Goal: Contribute content: Add original content to the website for others to see

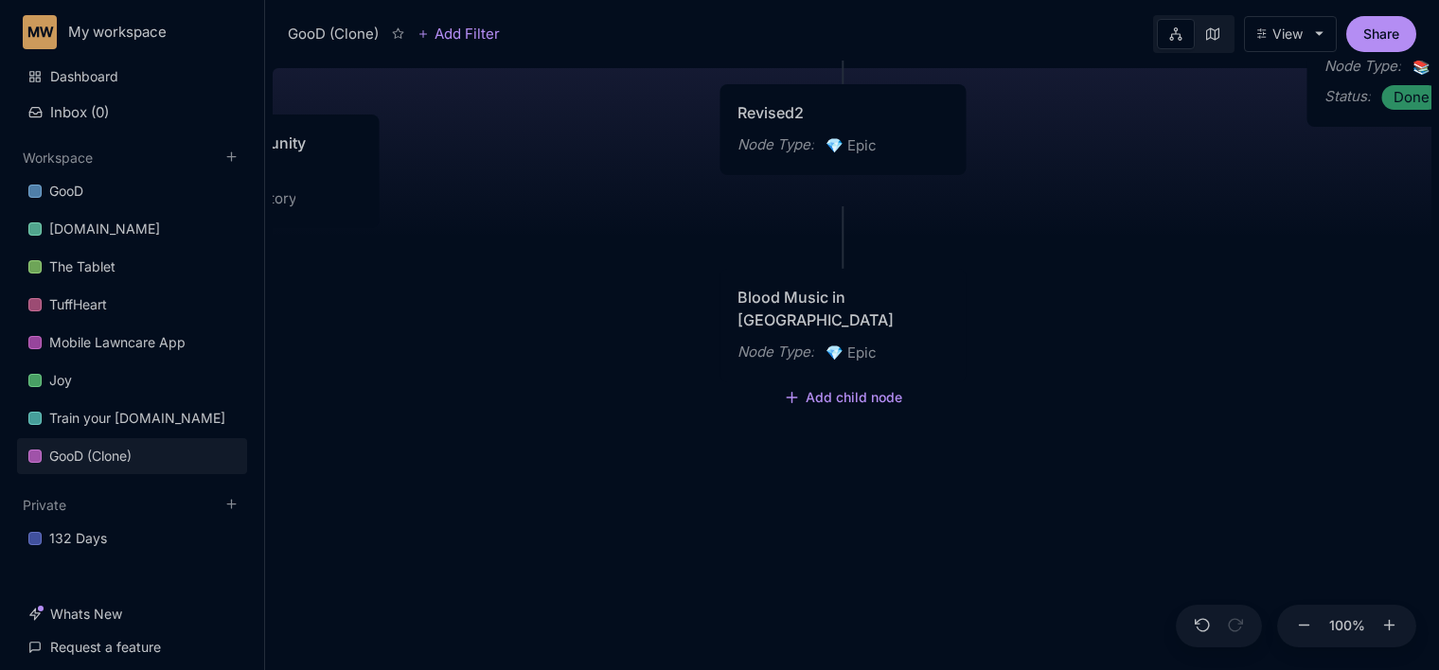
click at [809, 437] on div "GooD (Clone) PLOT Node Type : 💎 Epic Status : Done Plot Revised Node Type : 📚 S…" at bounding box center [852, 365] width 1158 height 609
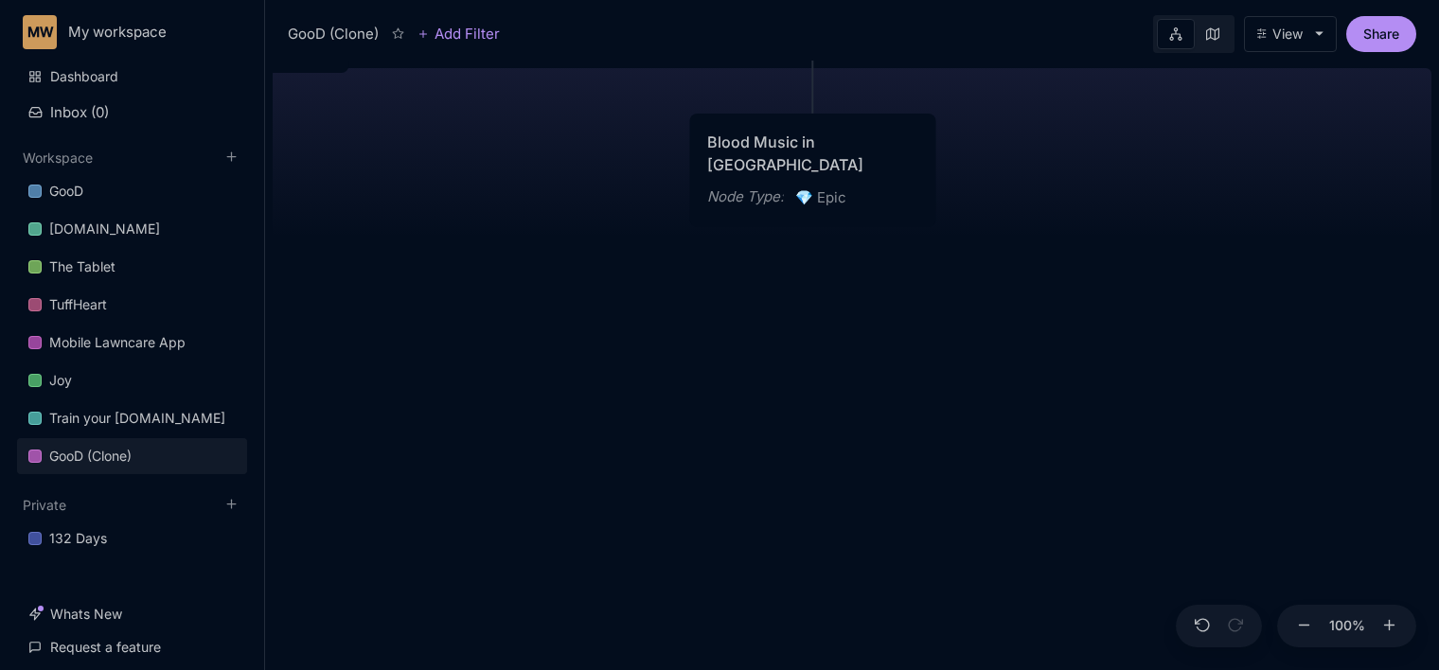
drag, startPoint x: 688, startPoint y: 412, endPoint x: 657, endPoint y: 256, distance: 158.3
click at [657, 256] on div "GooD (Clone) PLOT Node Type : 💎 Epic Status : Done Plot Revised Node Type : 📚 S…" at bounding box center [852, 365] width 1158 height 609
click at [789, 252] on button "Add child node" at bounding box center [811, 243] width 119 height 17
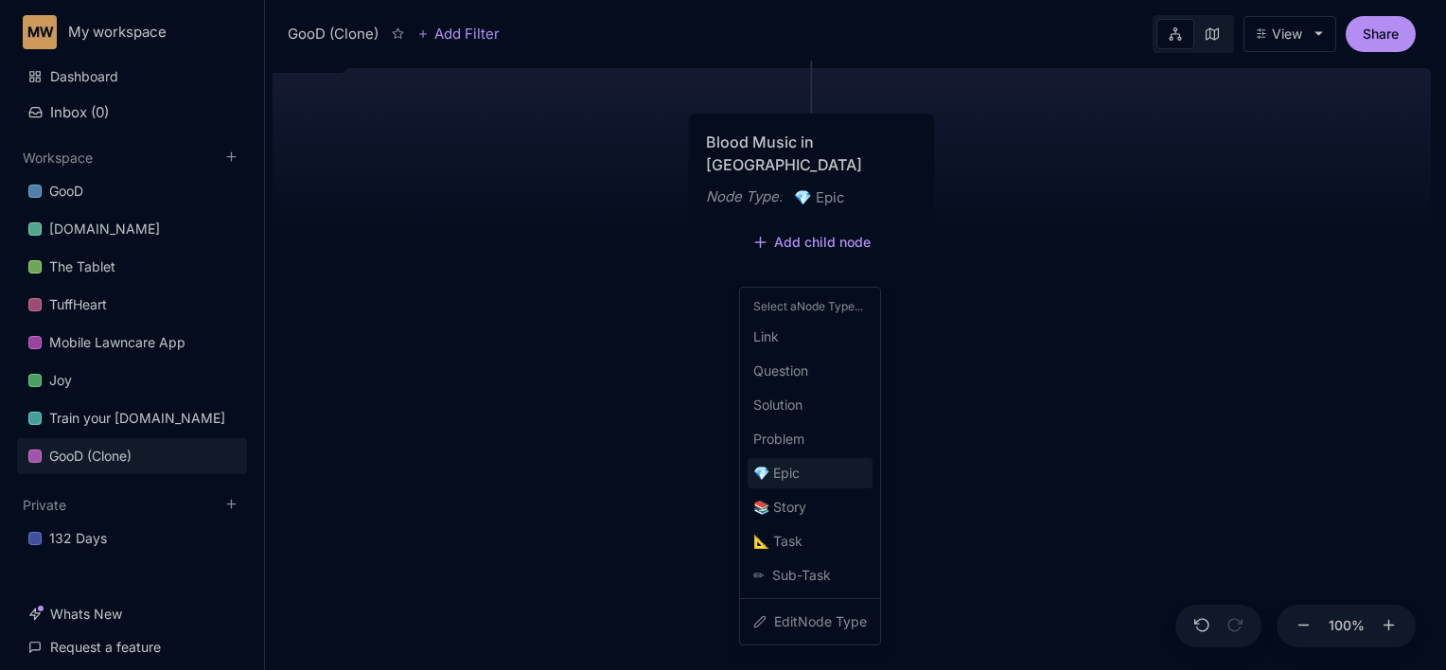
click at [779, 473] on span "💎 Epic" at bounding box center [776, 473] width 46 height 23
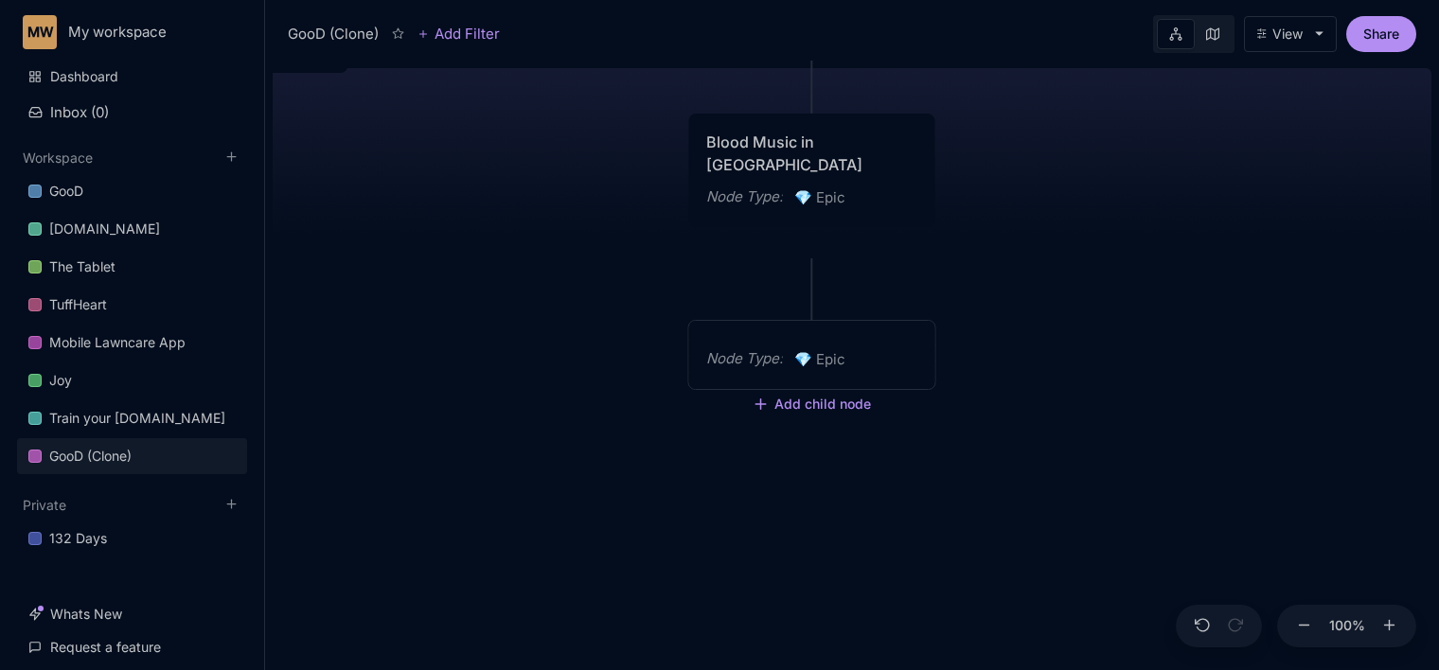
click at [750, 364] on div "Node Type :" at bounding box center [744, 358] width 77 height 23
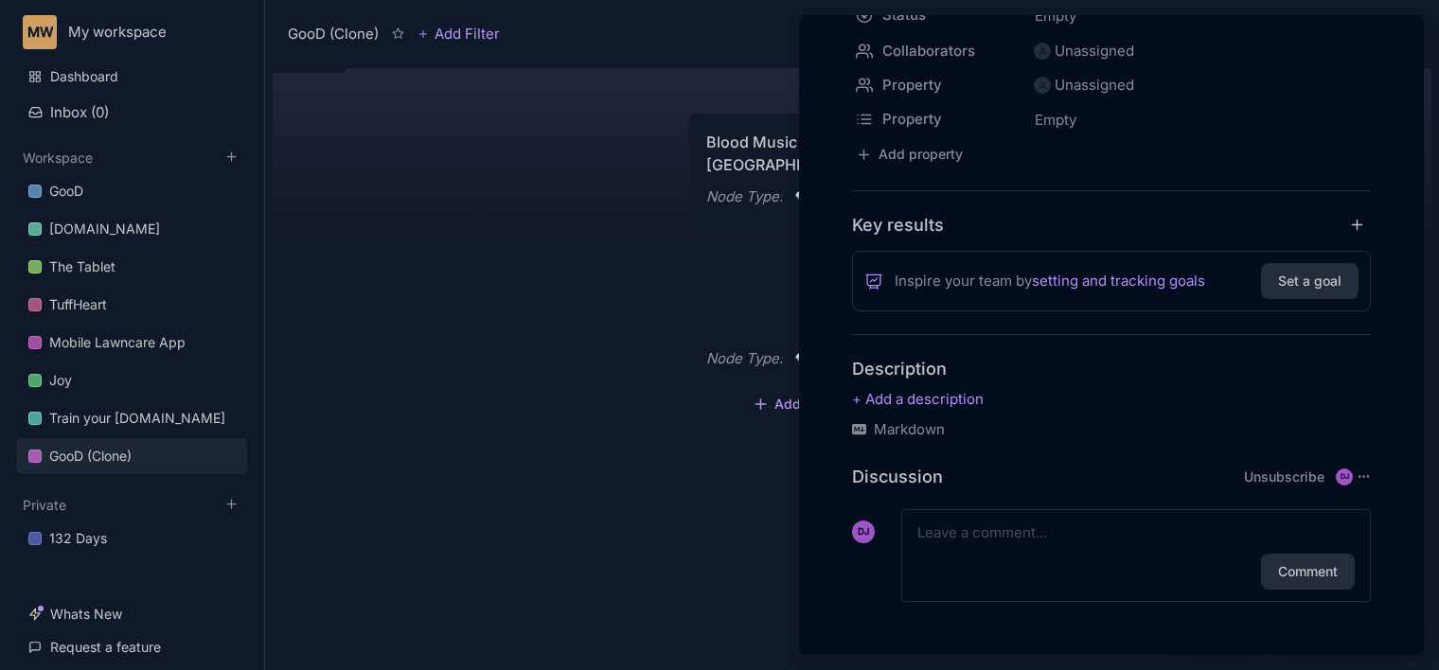
scroll to position [322, 0]
click at [980, 411] on p at bounding box center [1111, 399] width 519 height 23
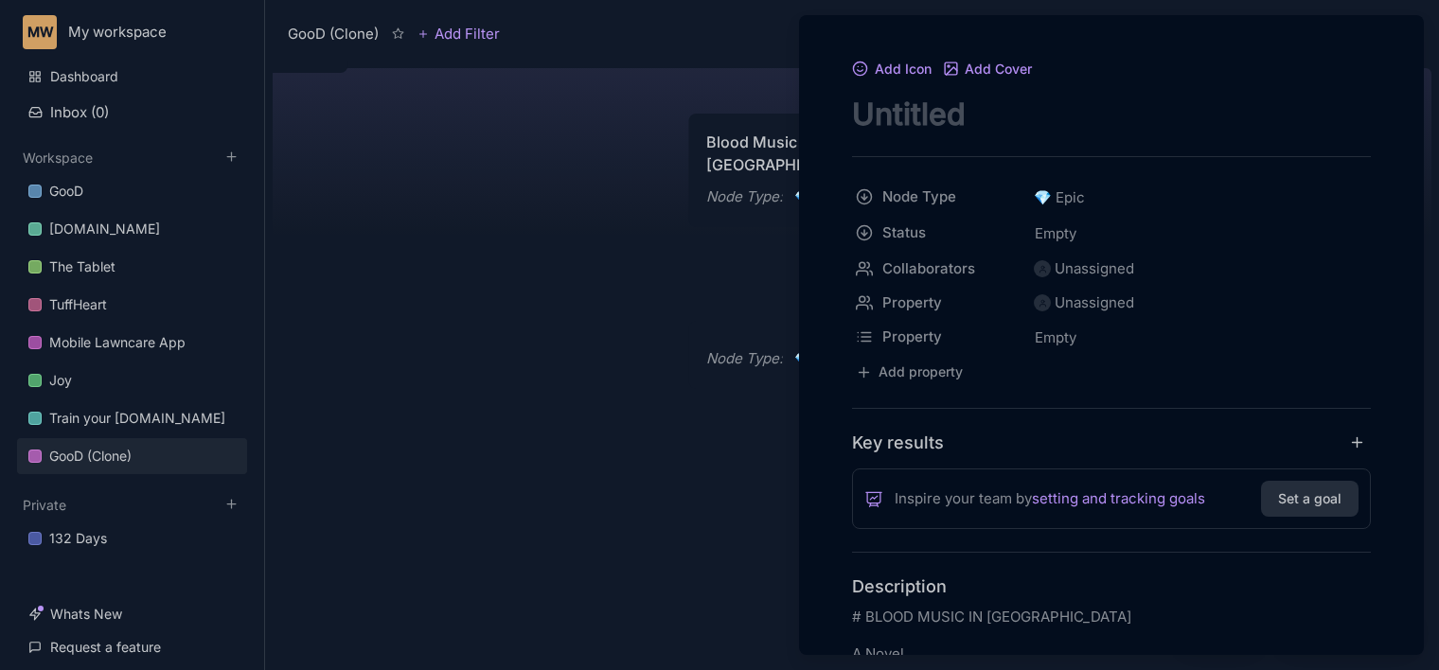
scroll to position [38, 0]
click at [987, 113] on textarea "node title" at bounding box center [1111, 110] width 519 height 39
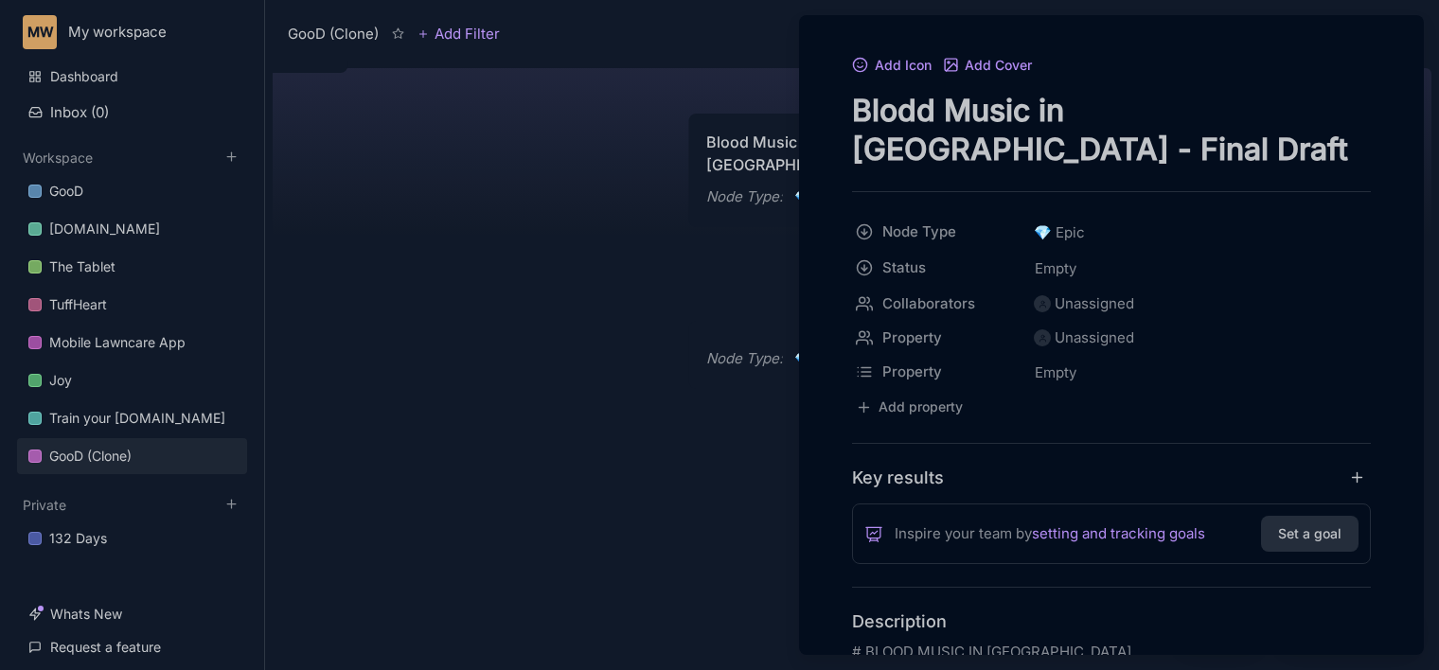
type textarea "Blodd Music in [GEOGRAPHIC_DATA] - Final Draft"
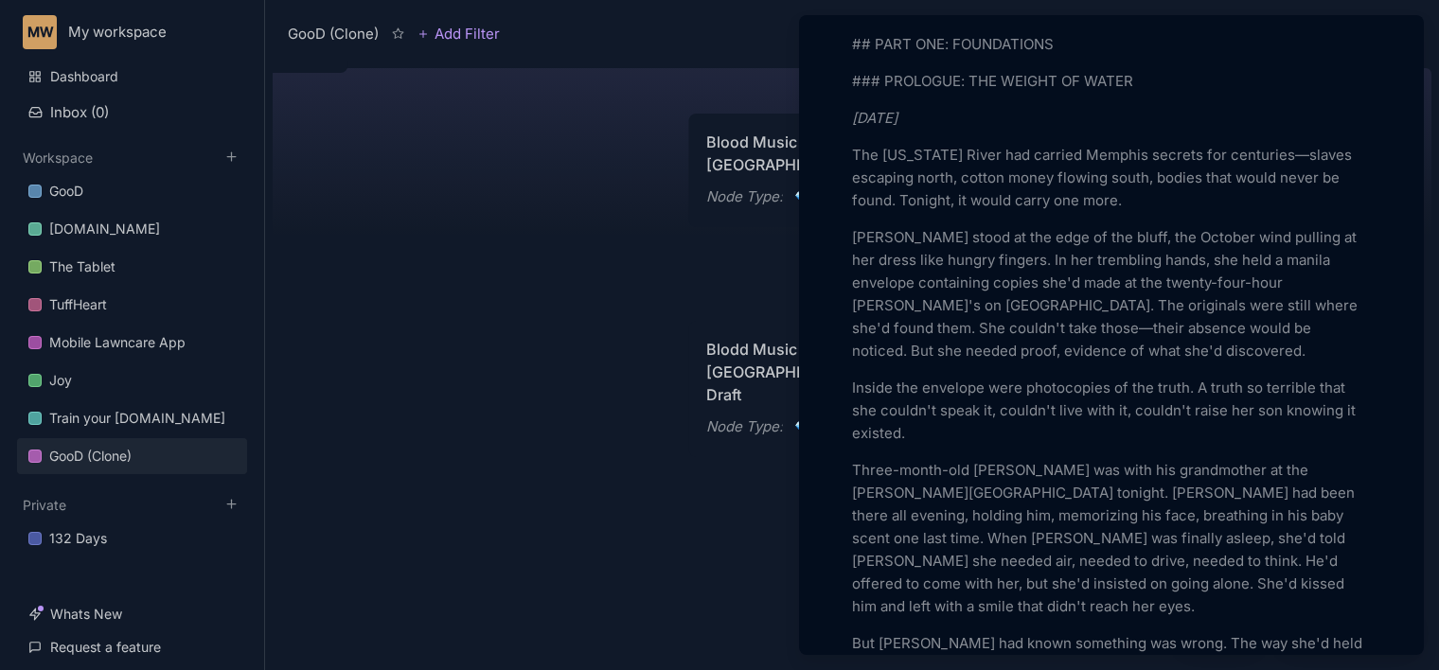
scroll to position [757, 0]
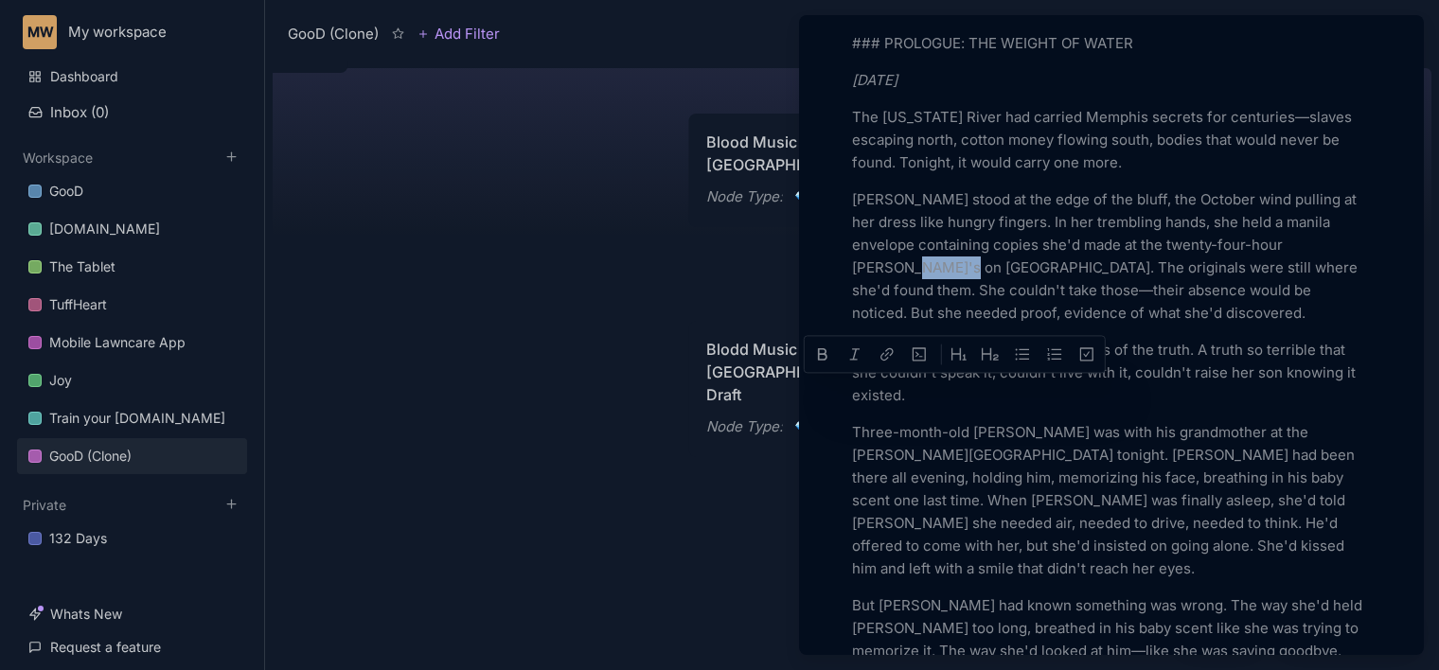
drag, startPoint x: 899, startPoint y: 392, endPoint x: 855, endPoint y: 389, distance: 44.6
click at [855, 325] on p "[PERSON_NAME] stood at the edge of the bluff, the October wind pulling at her d…" at bounding box center [1111, 256] width 519 height 136
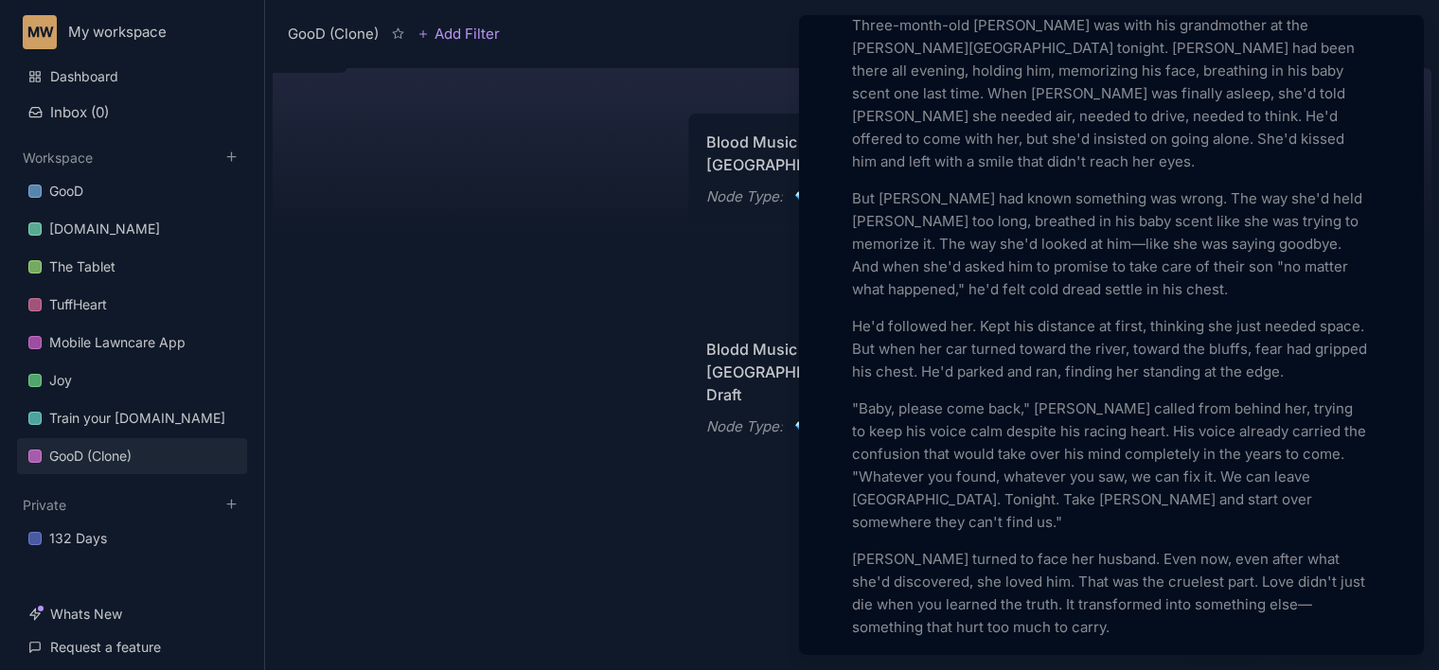
scroll to position [1201, 0]
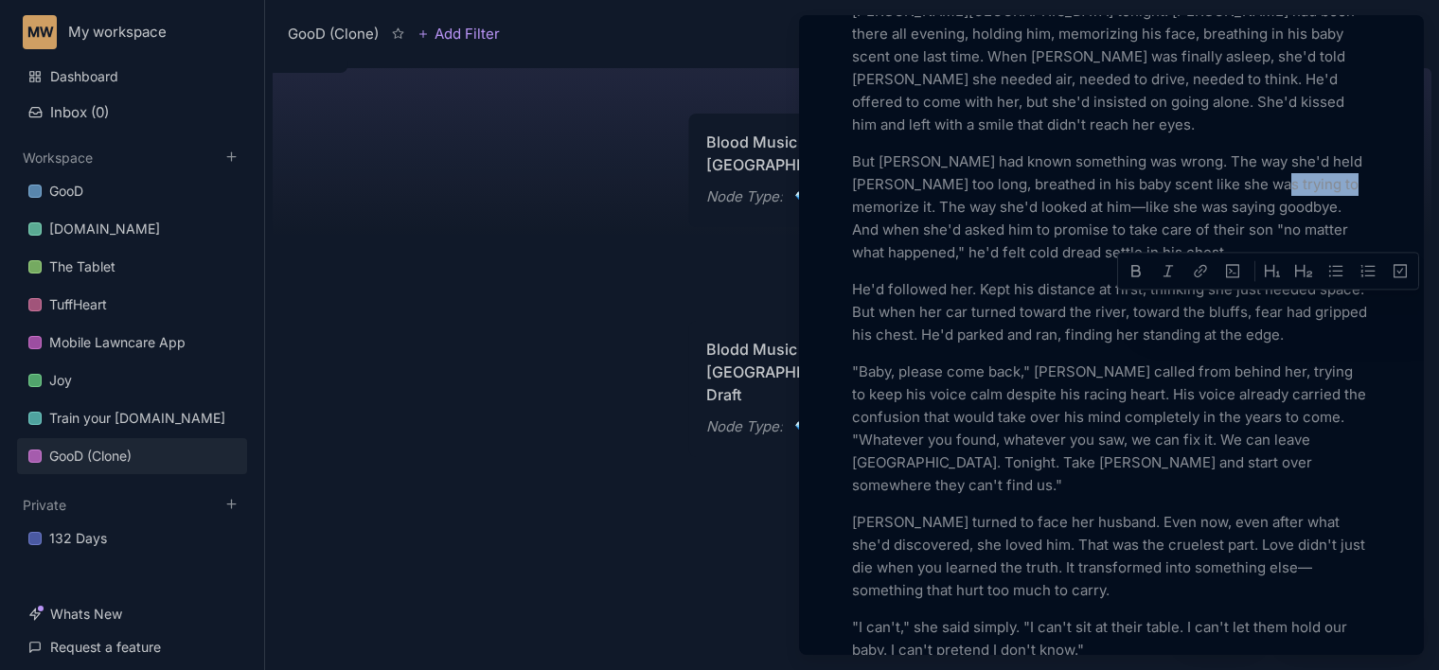
drag, startPoint x: 1243, startPoint y: 307, endPoint x: 1318, endPoint y: 306, distance: 75.7
click at [1318, 264] on p "But [PERSON_NAME] had known something was wrong. The way she'd held [PERSON_NAM…" at bounding box center [1111, 207] width 519 height 114
click at [881, 346] on p "He'd followed her. Kept his distance at first, thinking she just needed space. …" at bounding box center [1111, 312] width 519 height 68
click at [1005, 346] on p "He followed her. Kept his distance at first, thinking she just needed space. Bu…" at bounding box center [1111, 312] width 519 height 68
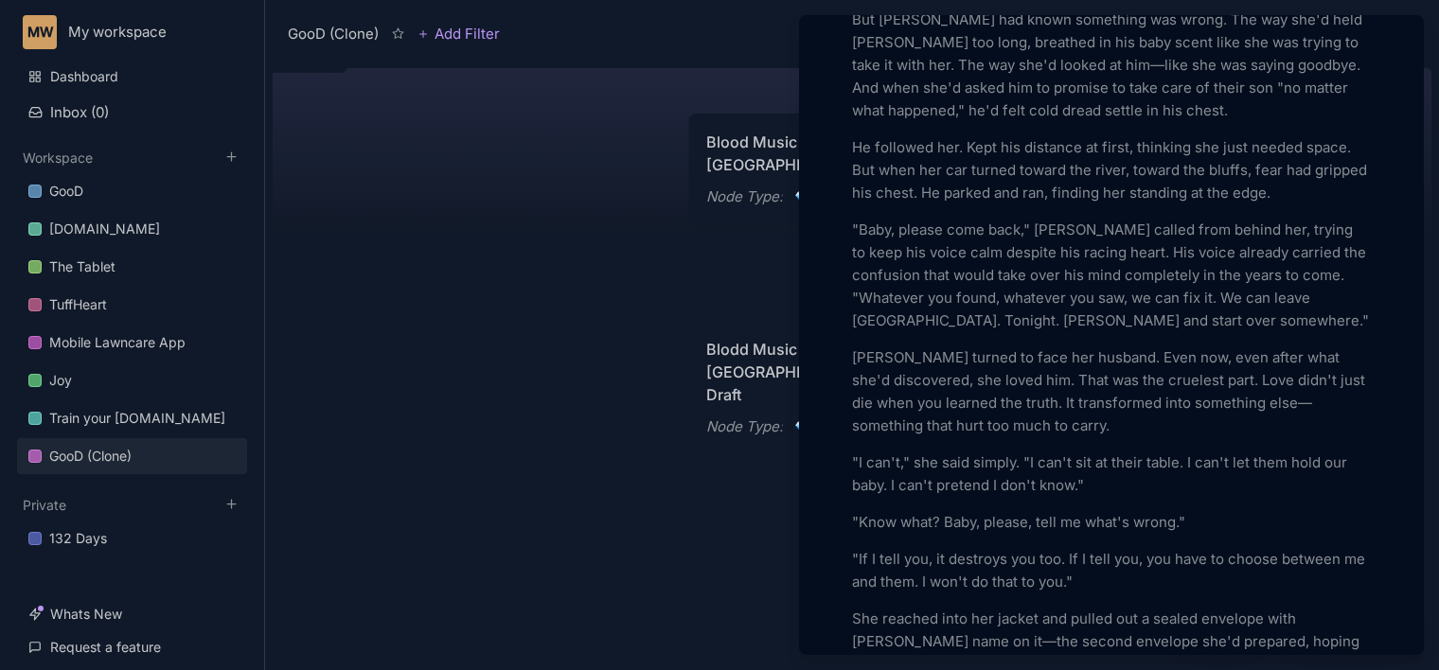
scroll to position [1380, 0]
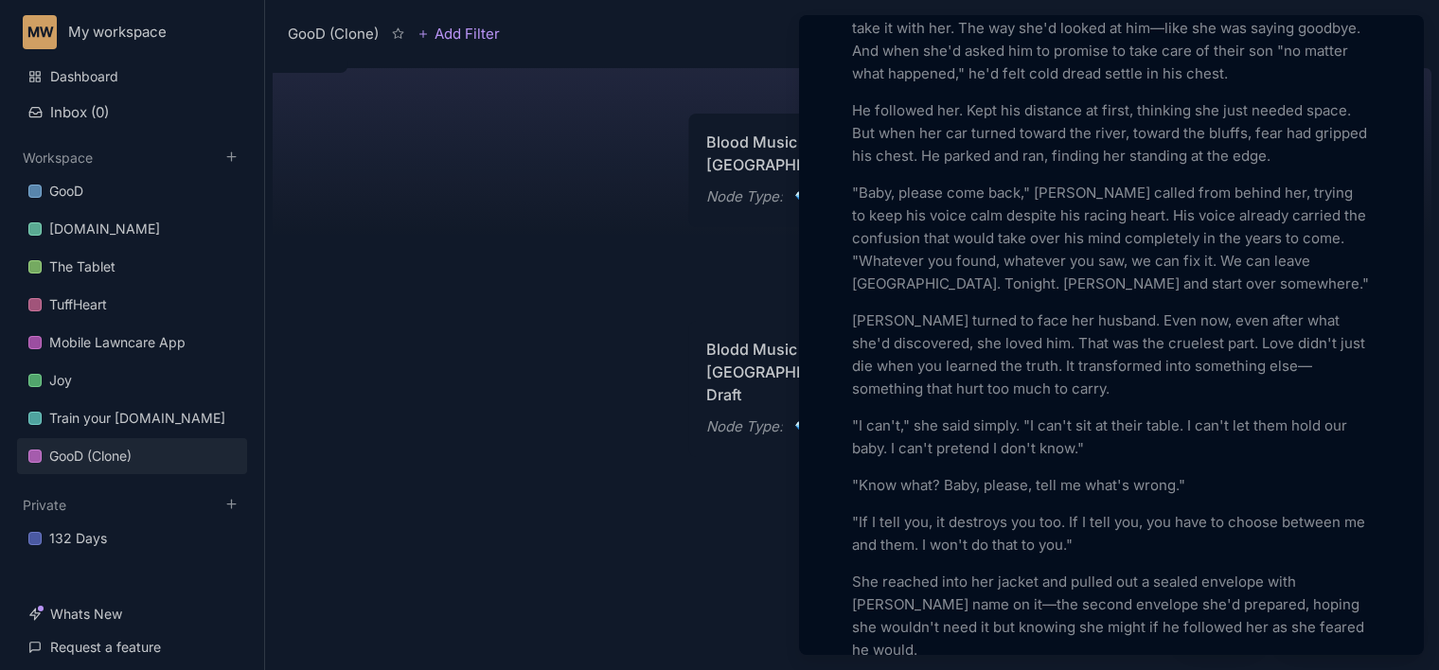
click at [1029, 460] on p ""I can't," she said simply. "I can't sit at their table. I can't let them hold …" at bounding box center [1111, 437] width 519 height 45
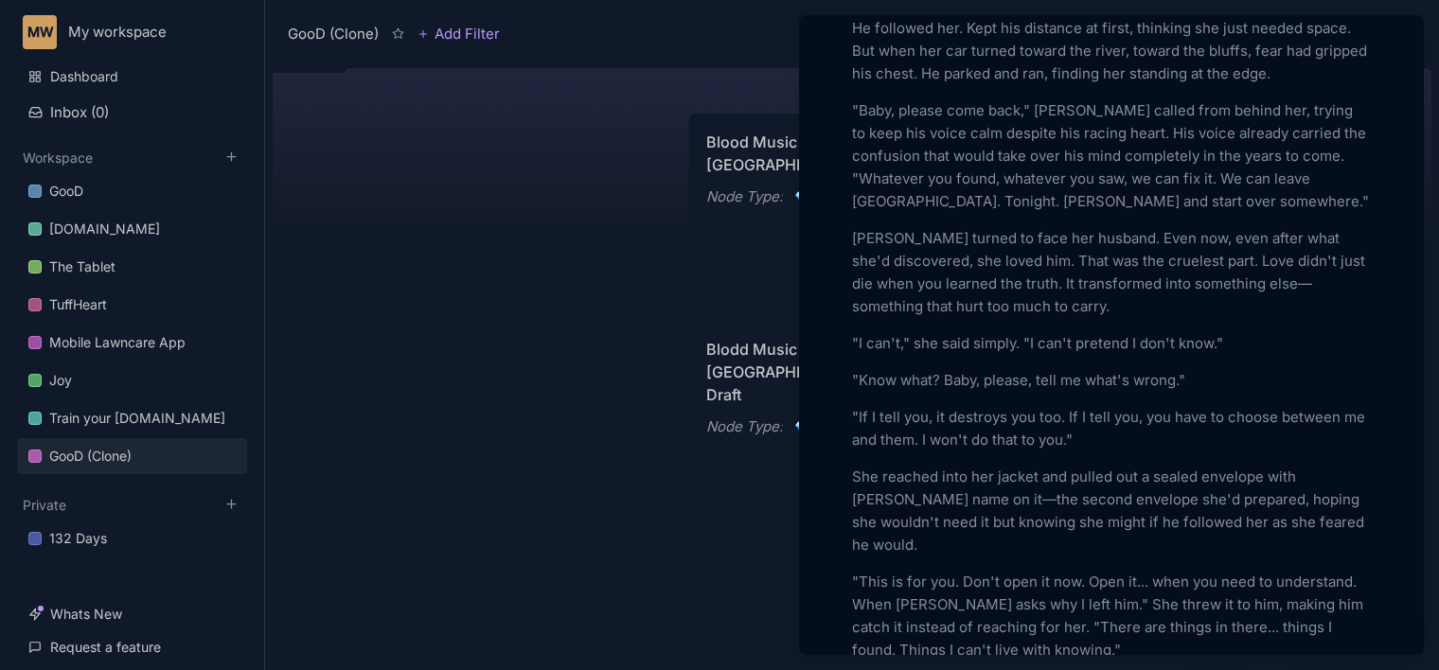
scroll to position [1499, 0]
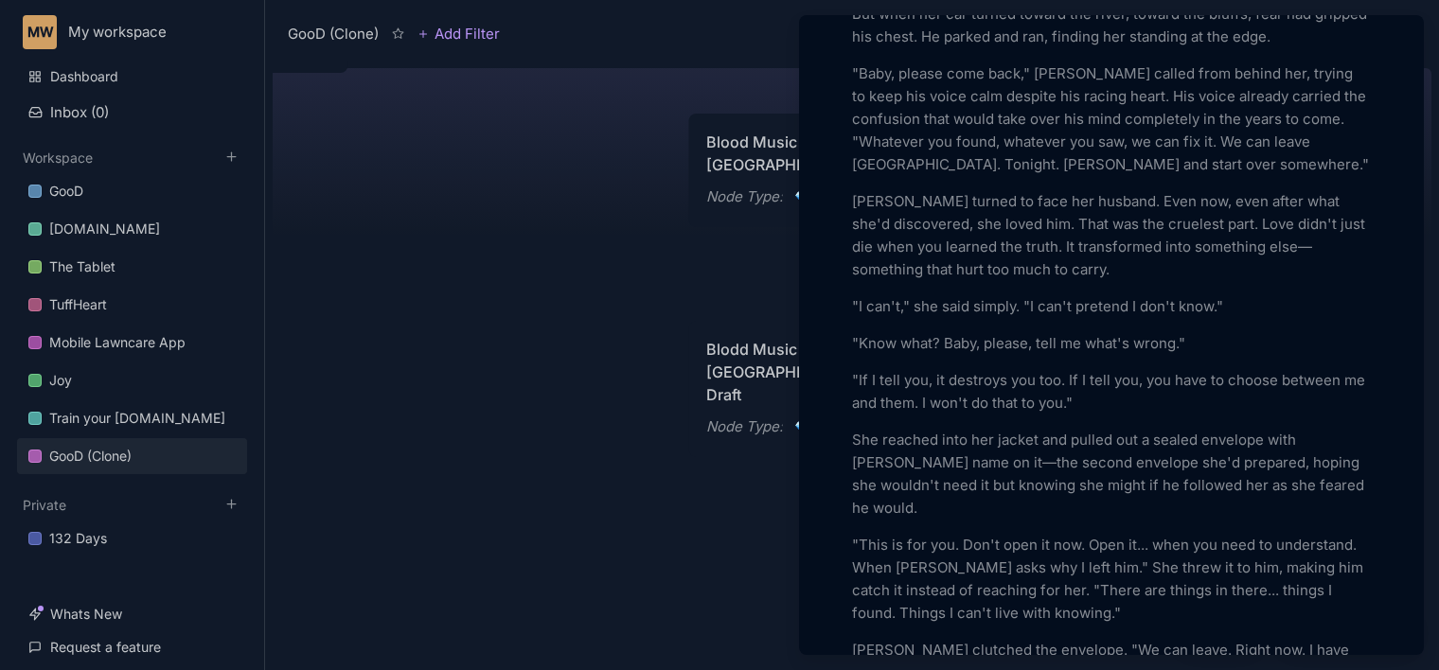
click at [946, 415] on p ""If I tell you, it destroys you too. If I tell you, you have to choose between …" at bounding box center [1111, 391] width 519 height 45
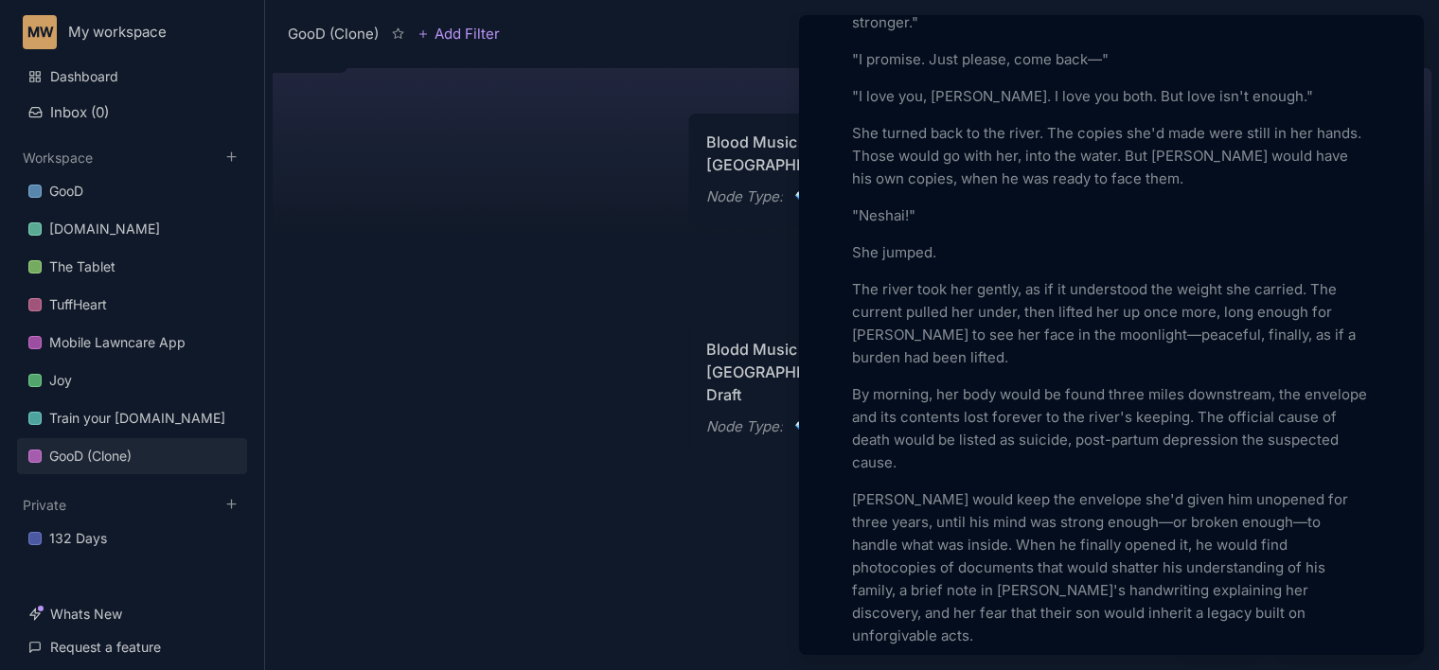
scroll to position [2433, 0]
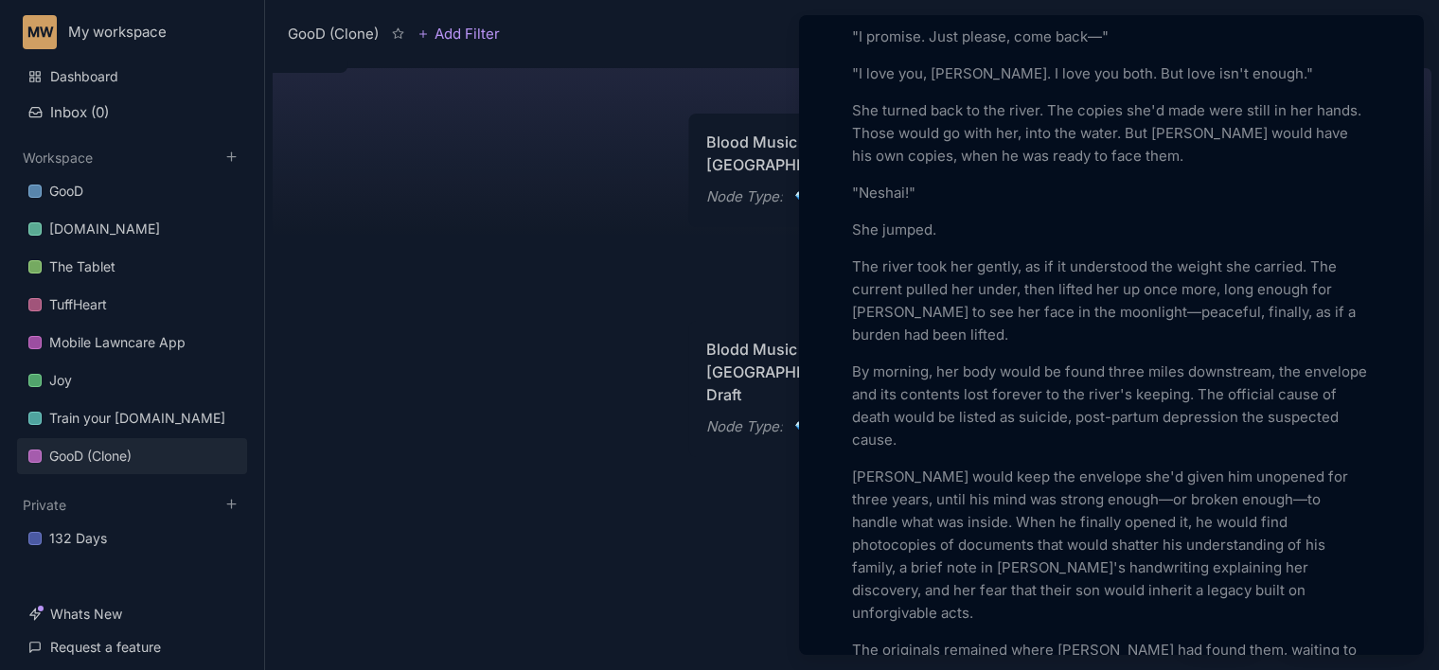
click at [1081, 451] on p "By morning, her body would be found three miles downstream, the envelope and it…" at bounding box center [1111, 406] width 519 height 91
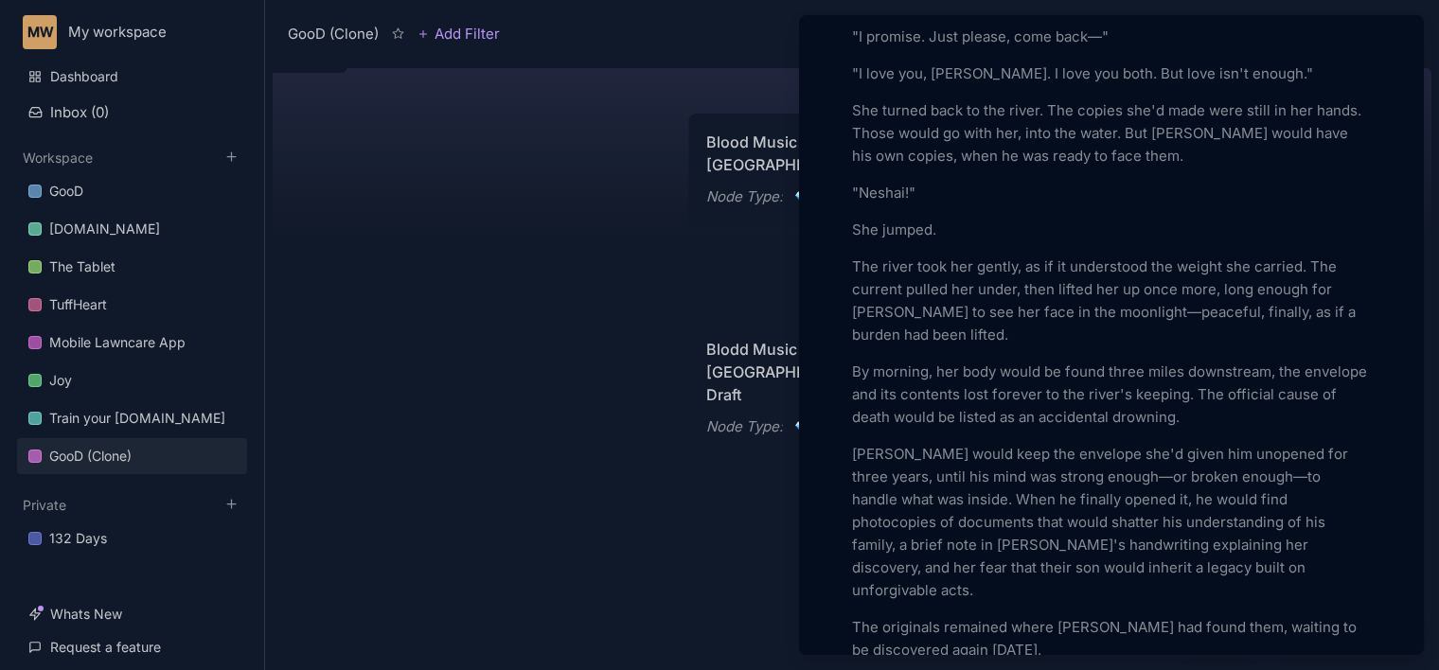
click at [1195, 598] on p "[PERSON_NAME] would keep the envelope she'd given him unopened for three years,…" at bounding box center [1111, 522] width 519 height 159
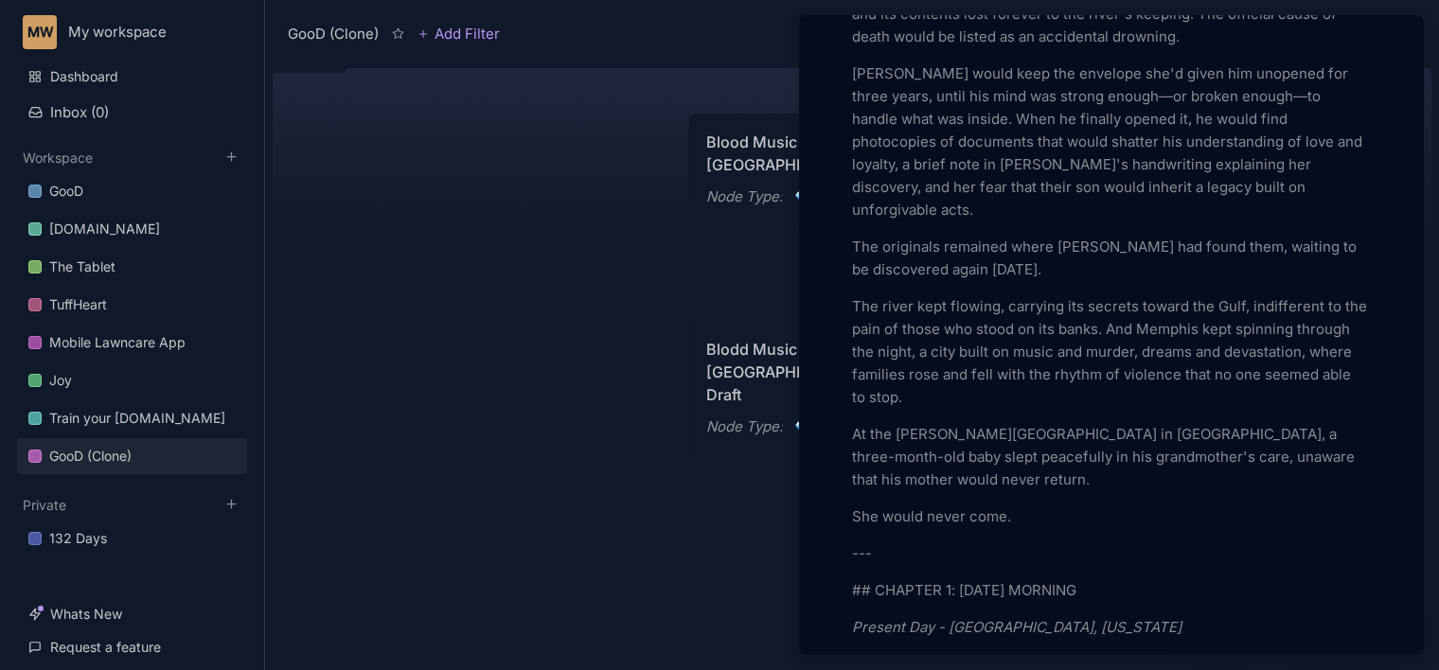
scroll to position [2851, 0]
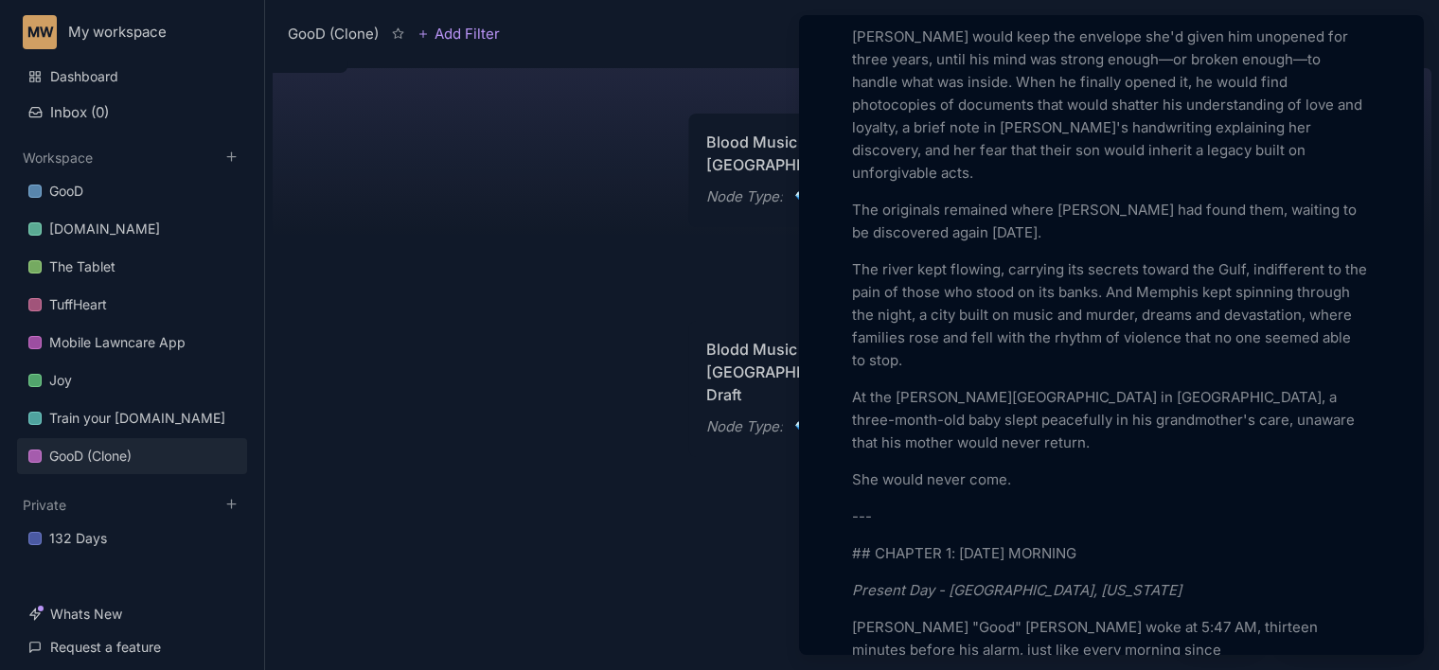
click at [1099, 454] on p "At the [PERSON_NAME][GEOGRAPHIC_DATA] in [GEOGRAPHIC_DATA], a three-month-old b…" at bounding box center [1111, 420] width 519 height 68
drag, startPoint x: 1105, startPoint y: 473, endPoint x: 1113, endPoint y: 488, distance: 16.9
click at [1113, 454] on p "At the [PERSON_NAME][GEOGRAPHIC_DATA] in [GEOGRAPHIC_DATA], a three-month-old b…" at bounding box center [1111, 420] width 519 height 68
drag, startPoint x: 1165, startPoint y: 472, endPoint x: 1105, endPoint y: 475, distance: 59.7
click at [1105, 454] on p "At the [PERSON_NAME][GEOGRAPHIC_DATA] in [GEOGRAPHIC_DATA], a three-month-old b…" at bounding box center [1111, 420] width 519 height 68
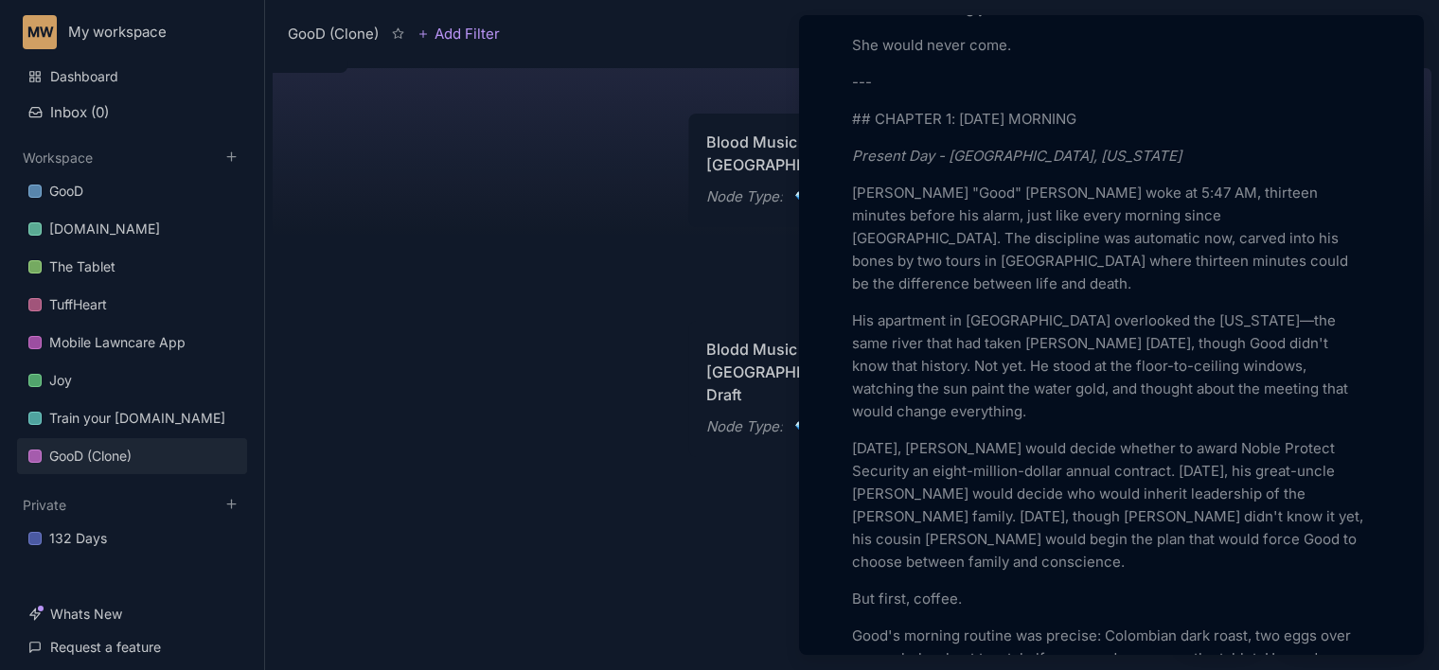
scroll to position [3330, 0]
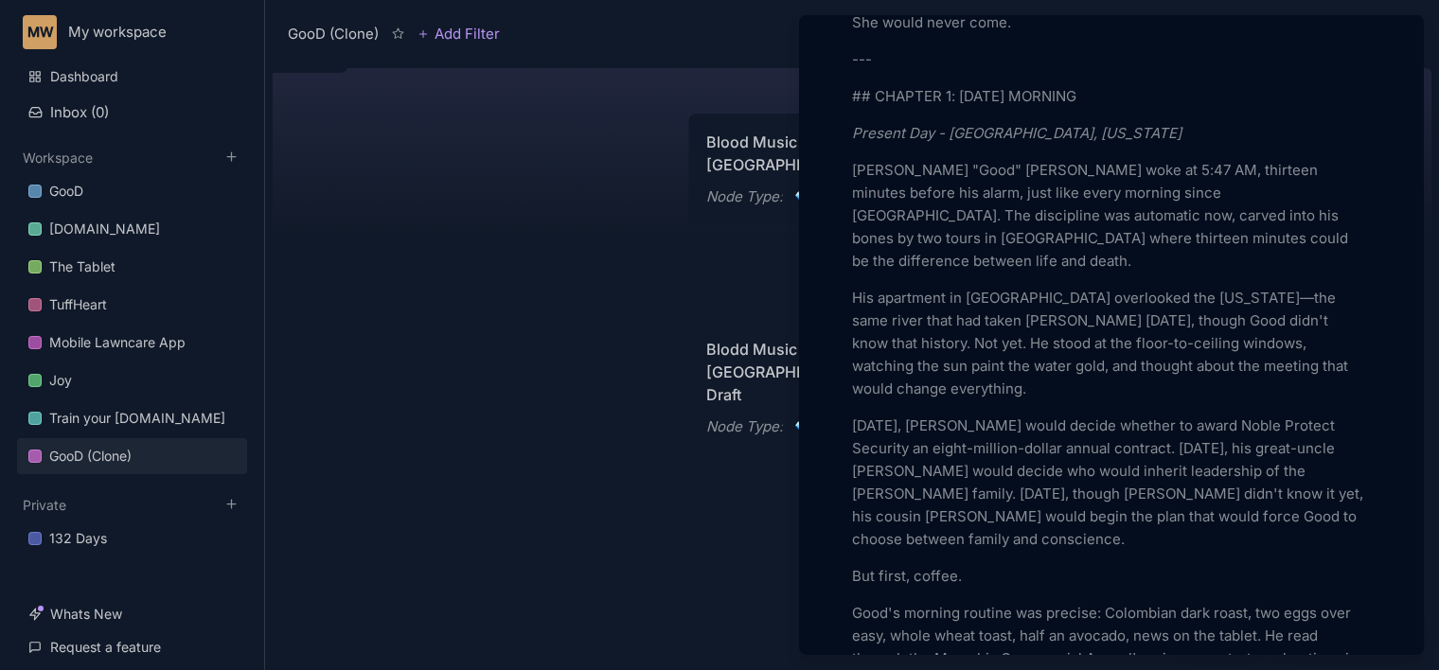
click at [1096, 455] on p "[DATE], [PERSON_NAME] would decide whether to award Noble Protect Security an e…" at bounding box center [1111, 483] width 519 height 136
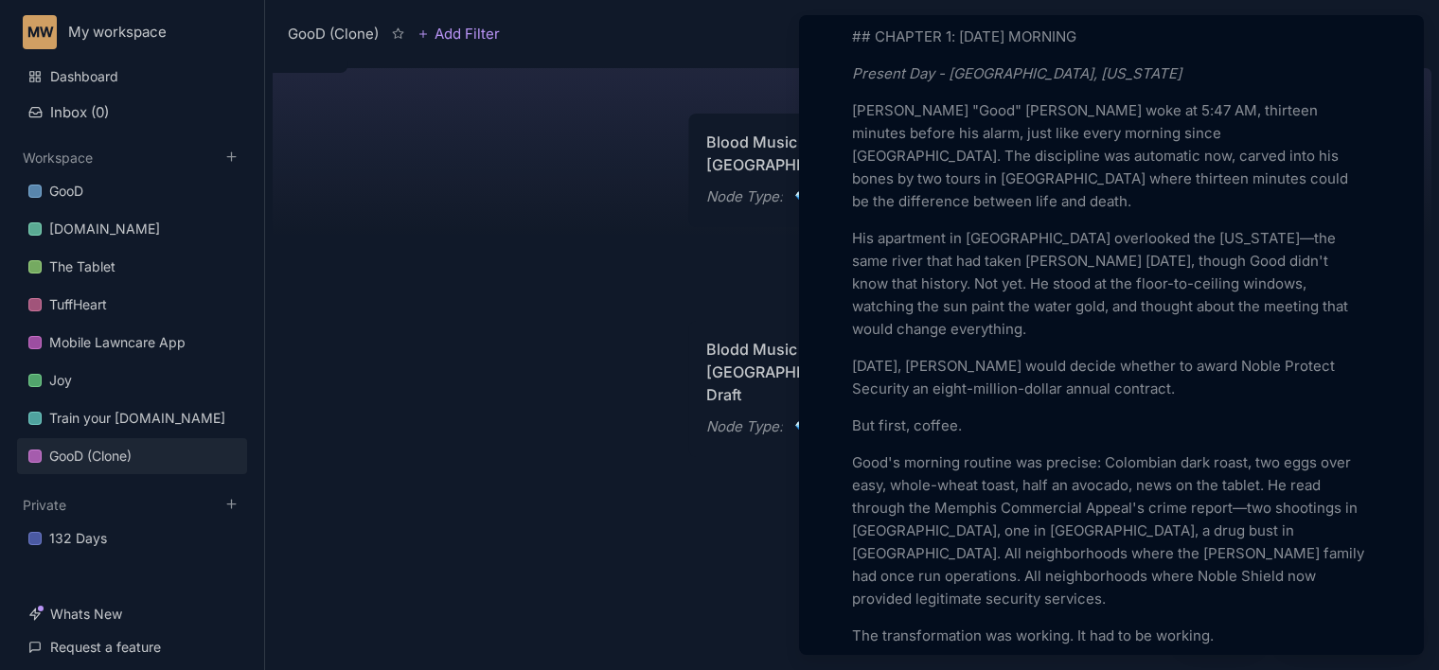
scroll to position [3427, 0]
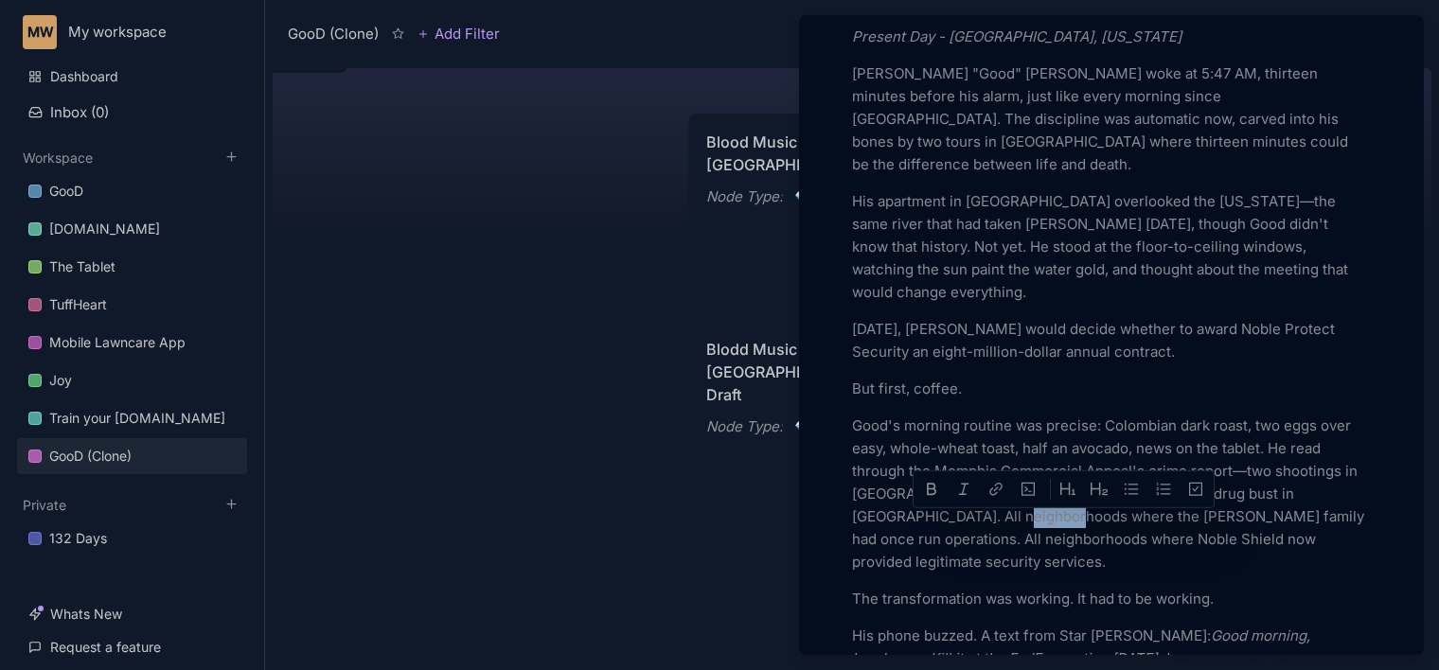
drag, startPoint x: 1040, startPoint y: 526, endPoint x: 1080, endPoint y: 524, distance: 39.8
click at [1080, 524] on p "Good's morning routine was precise: Colombian dark roast, two eggs over easy, w…" at bounding box center [1111, 494] width 519 height 159
drag, startPoint x: 1049, startPoint y: 550, endPoint x: 1087, endPoint y: 550, distance: 38.8
click at [1087, 550] on p "Good's morning routine was precise: Colombian dark roast, two eggs over easy, w…" at bounding box center [1111, 494] width 519 height 159
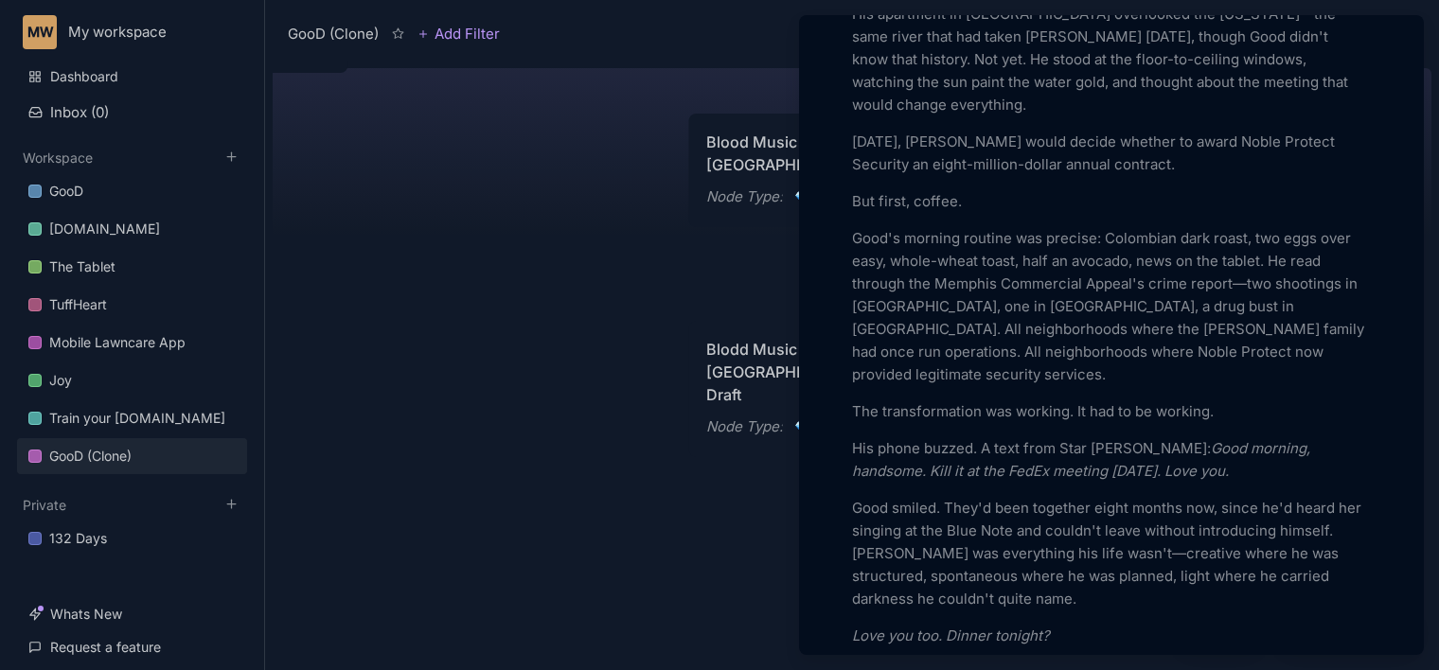
scroll to position [3651, 0]
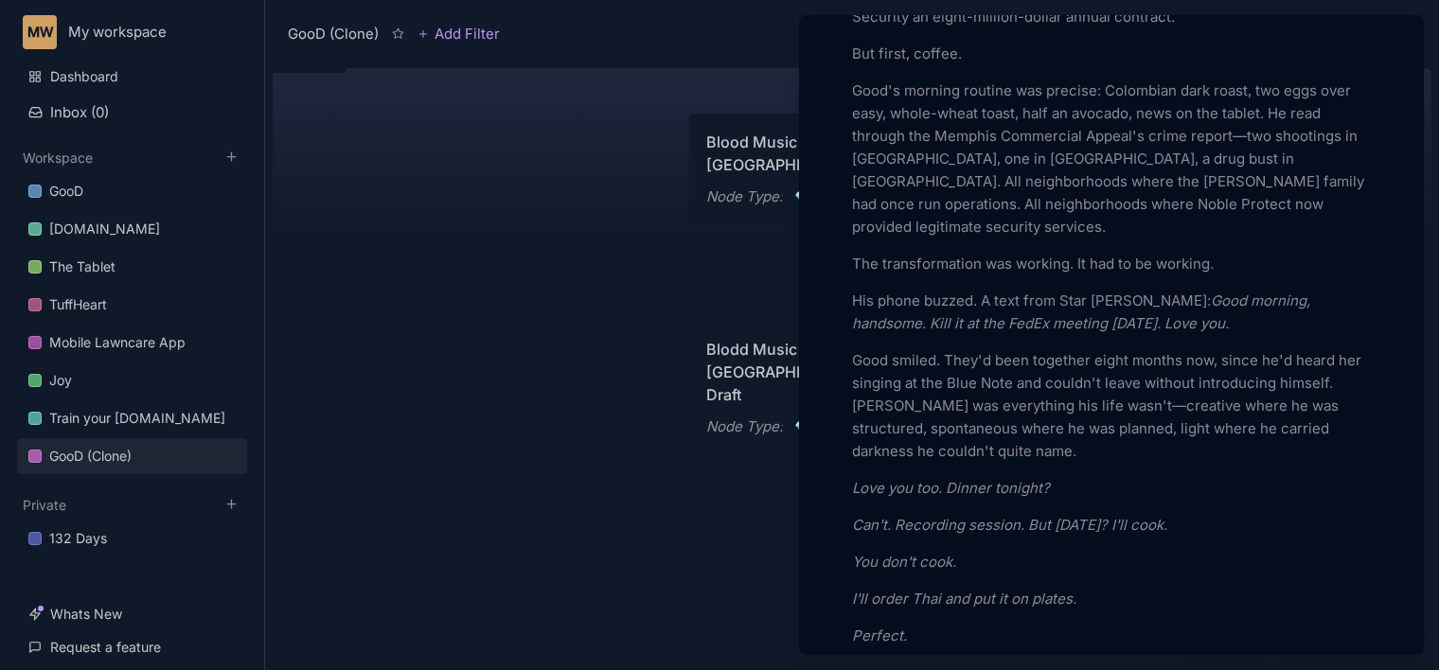
scroll to position [3799, 0]
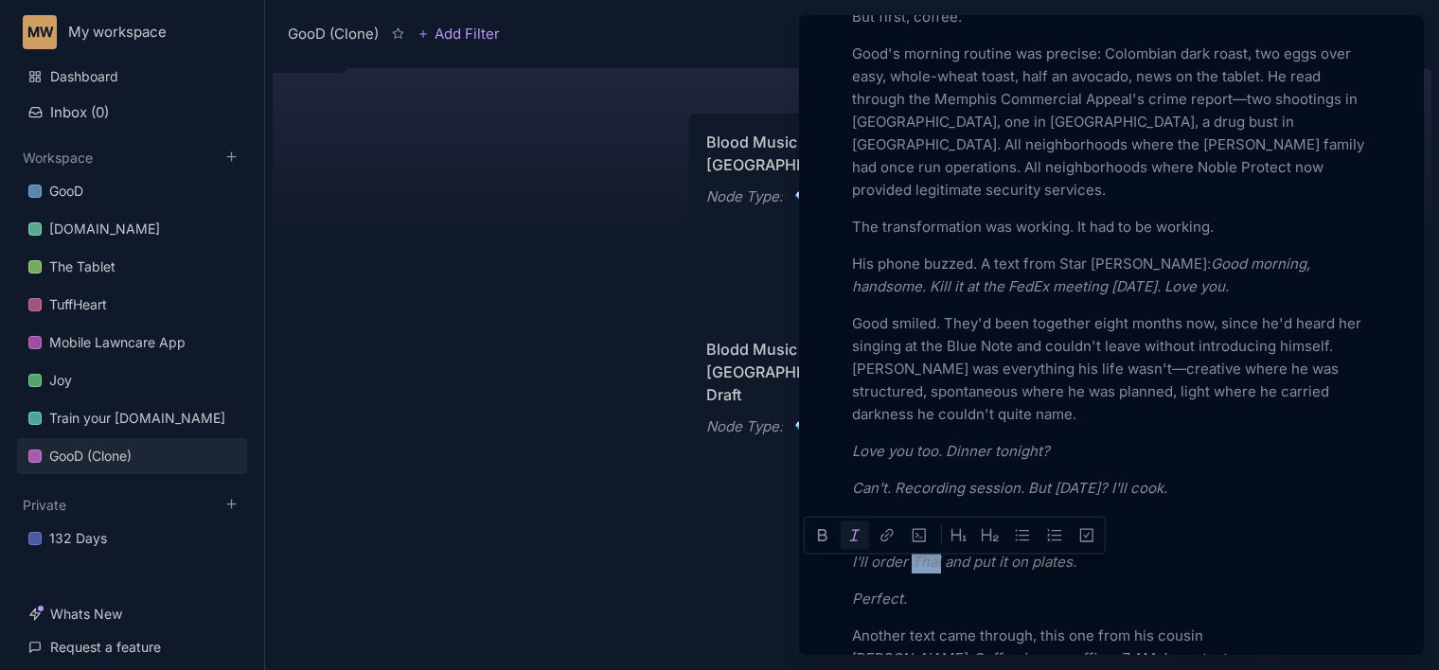
drag, startPoint x: 938, startPoint y: 572, endPoint x: 912, endPoint y: 568, distance: 25.8
click at [912, 568] on em "I'll order Thai and put it on plates." at bounding box center [964, 562] width 224 height 18
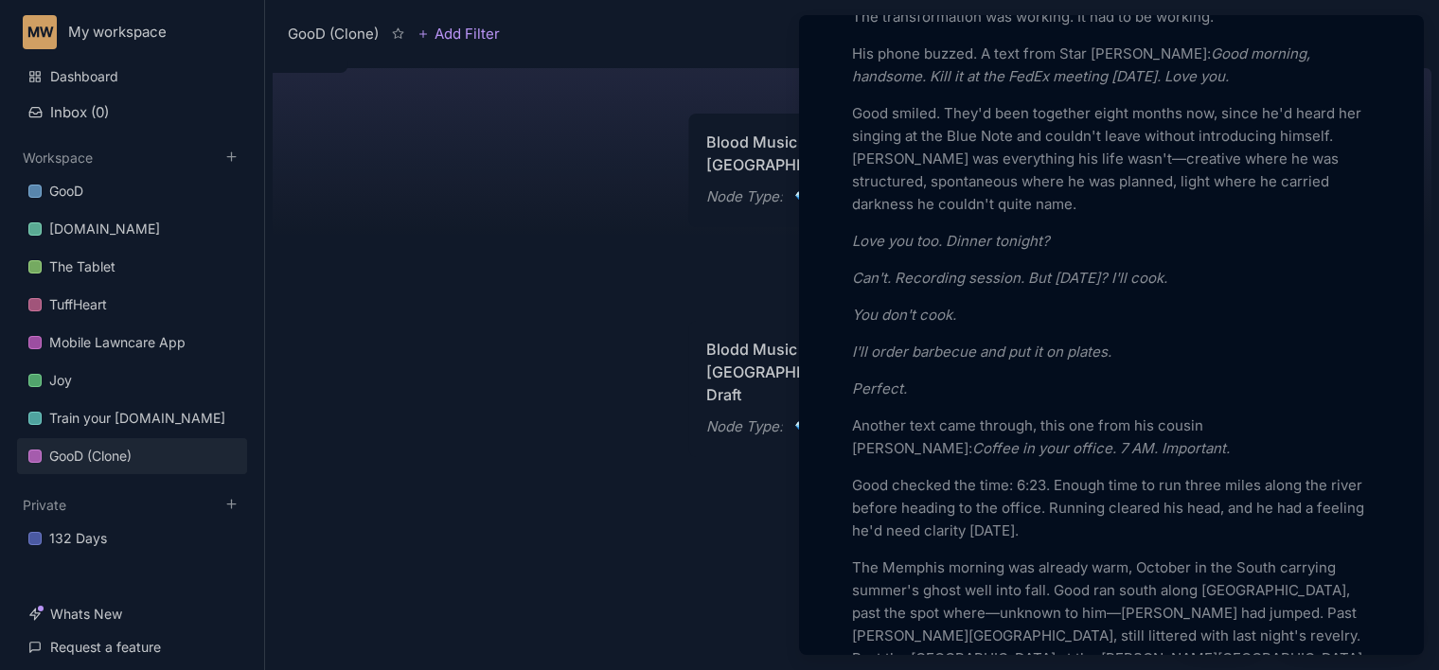
scroll to position [4032, 0]
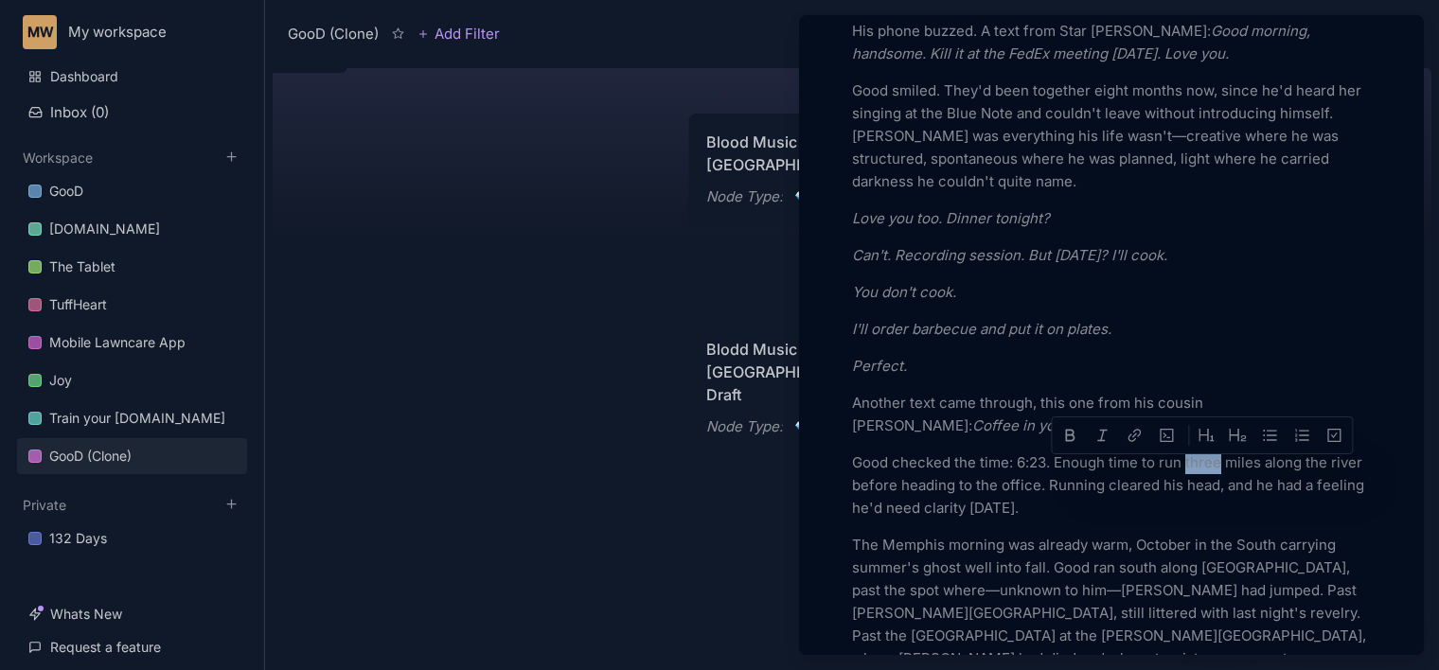
drag, startPoint x: 1185, startPoint y: 471, endPoint x: 1215, endPoint y: 471, distance: 30.3
click at [1215, 471] on p "Good checked the time: 6:23. Enough time to run three miles along the river bef…" at bounding box center [1111, 485] width 519 height 68
click at [1340, 555] on p "The Memphis morning was already warm, October in the South carrying summer's gh…" at bounding box center [1111, 613] width 519 height 159
click at [1031, 466] on p "Good checked the time: 6:23. Enough time to run a few miles along the river bef…" at bounding box center [1111, 485] width 519 height 68
click at [1095, 520] on p "Good checked the time: 6:13. Enough time to run a few miles along the river bef…" at bounding box center [1111, 485] width 519 height 68
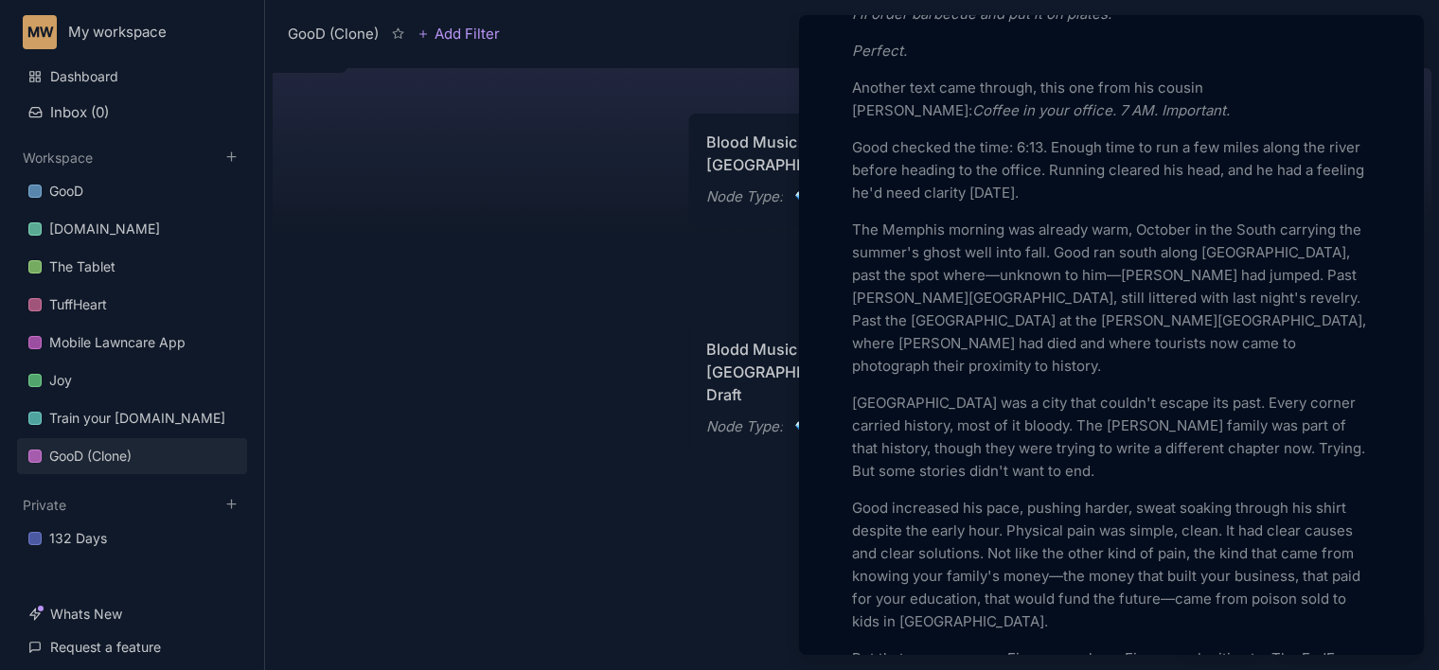
scroll to position [4370, 0]
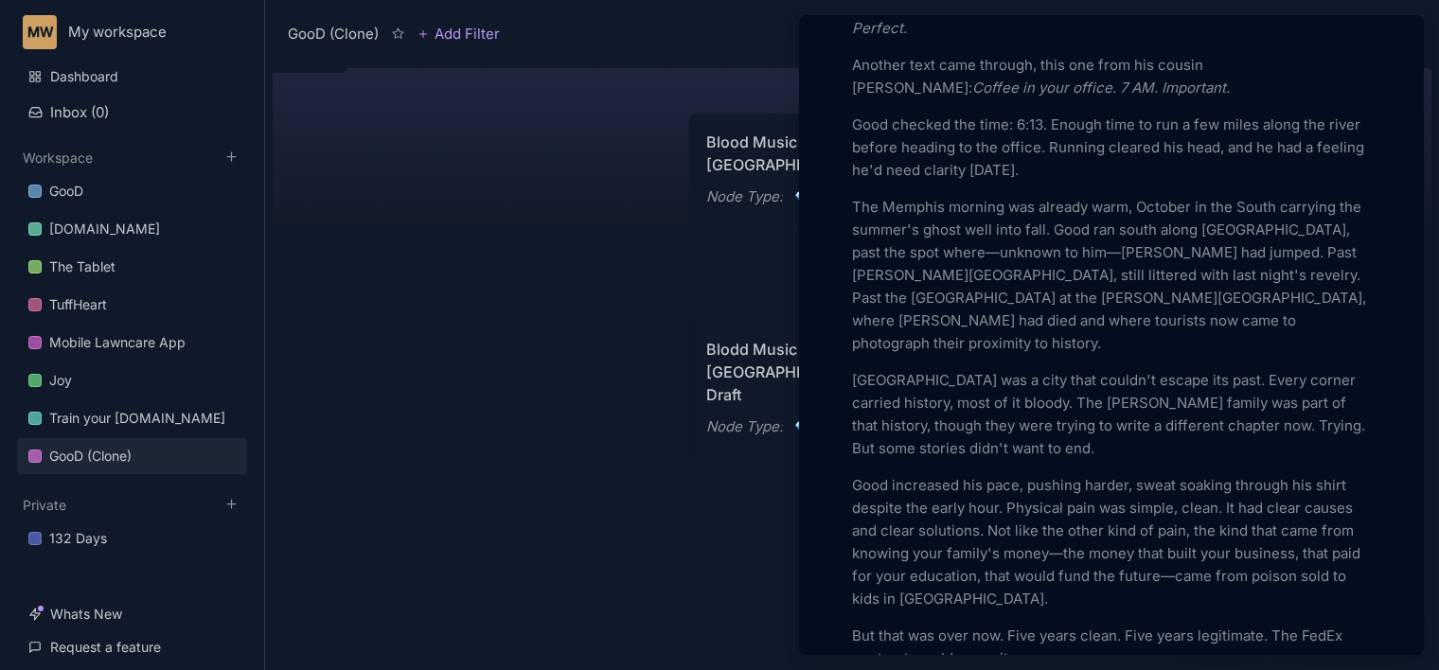
click at [895, 586] on p "Good increased his pace, pushing harder, sweat soaking through his shirt despit…" at bounding box center [1111, 542] width 519 height 136
drag, startPoint x: 918, startPoint y: 581, endPoint x: 971, endPoint y: 587, distance: 53.3
click at [971, 587] on p "Good increased his pace, pushing harder, sweat soaking through his shirt despit…" at bounding box center [1111, 542] width 519 height 136
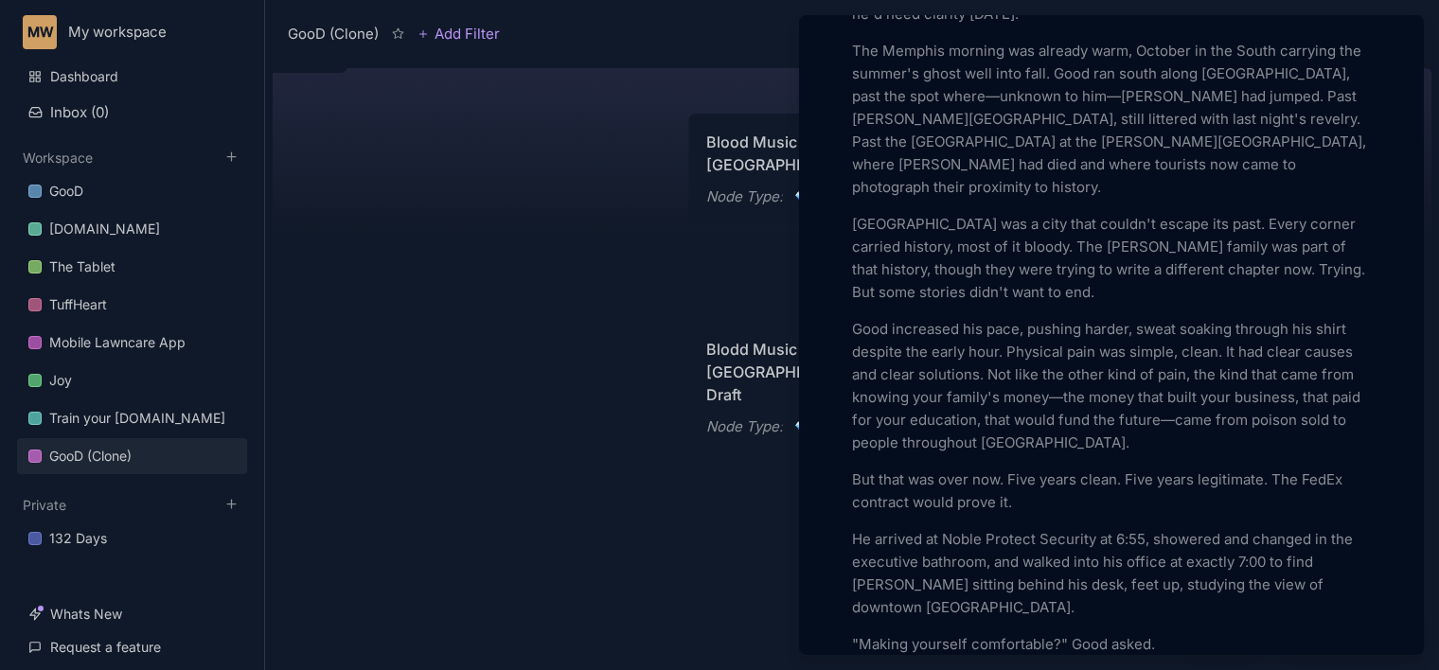
scroll to position [4548, 0]
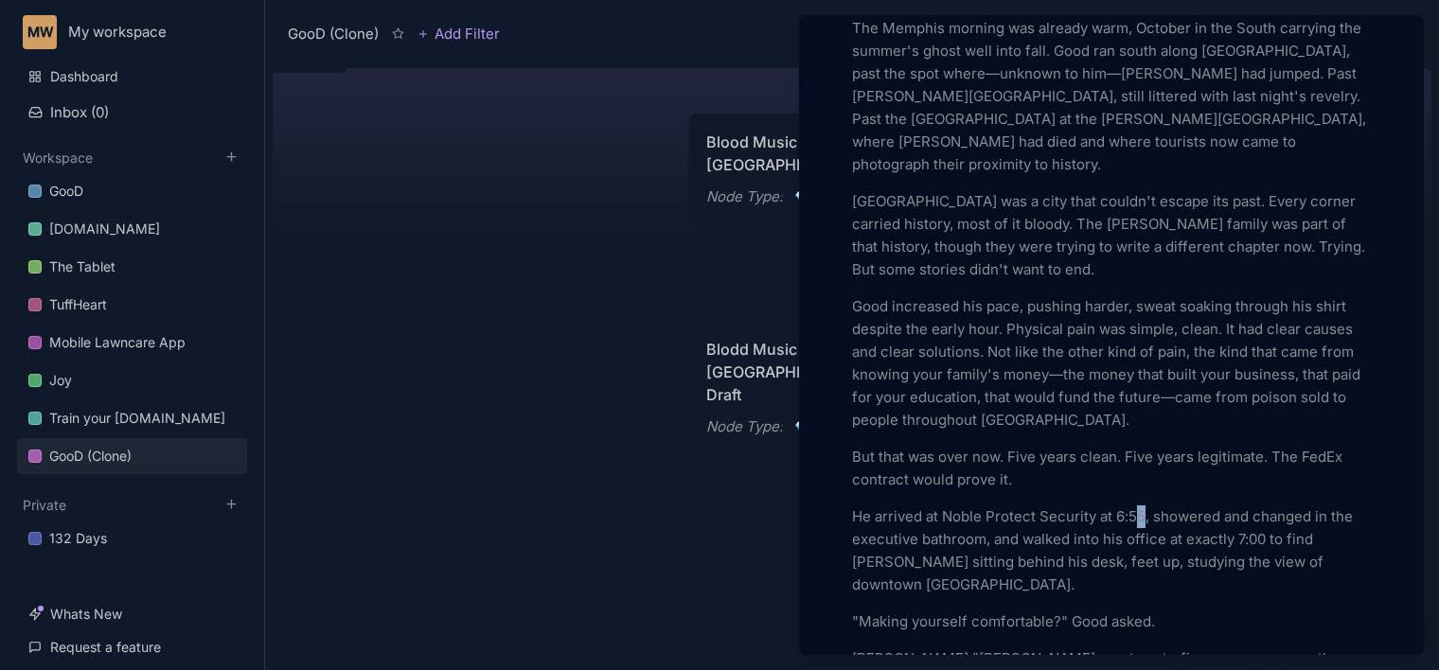
drag, startPoint x: 984, startPoint y: 579, endPoint x: 1139, endPoint y: 496, distance: 176.1
click at [1139, 505] on p "He arrived at Noble Protect Security at 6:55, showered and changed in the execu…" at bounding box center [1111, 550] width 519 height 91
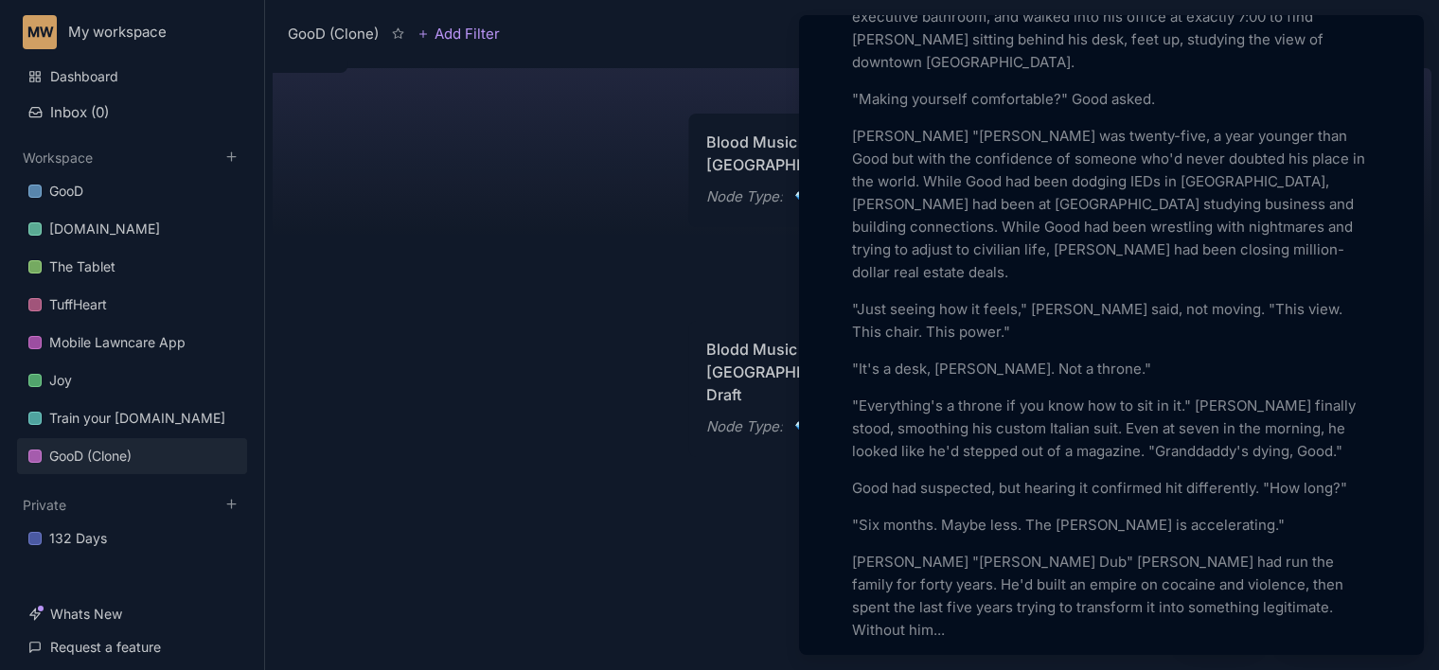
scroll to position [5108, 0]
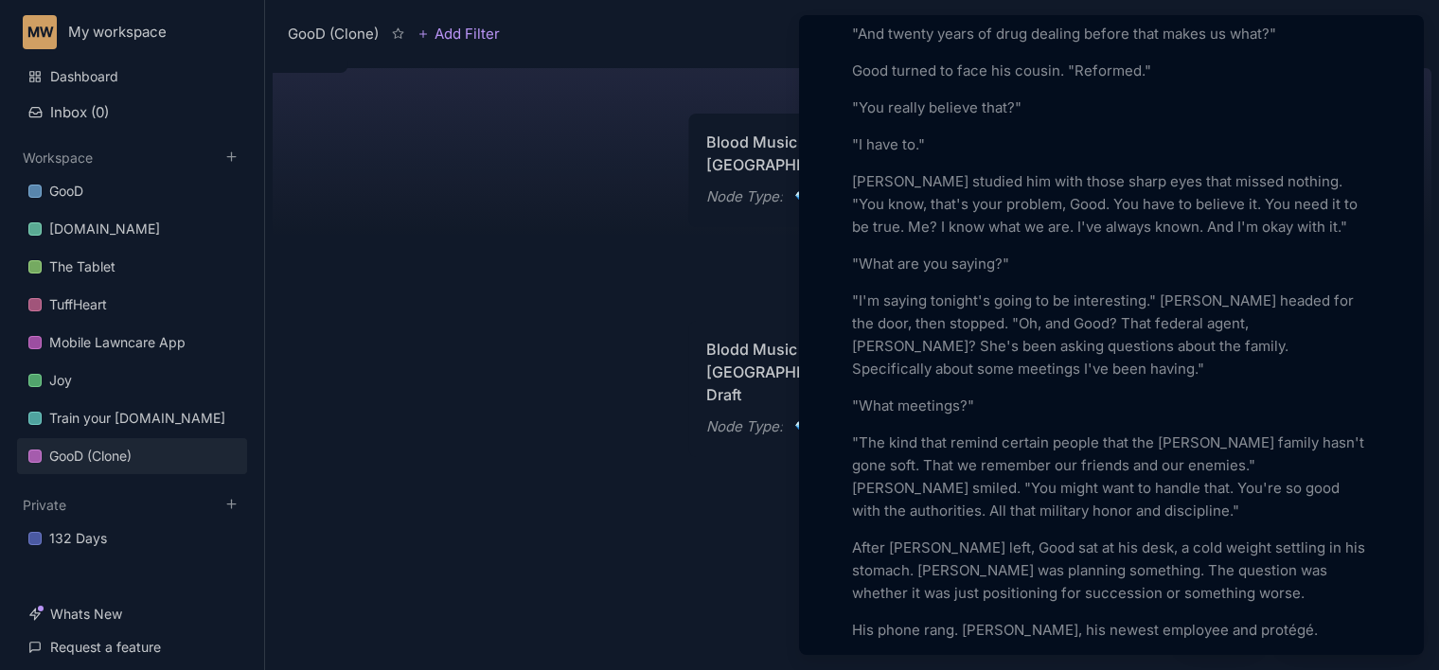
scroll to position [6187, 0]
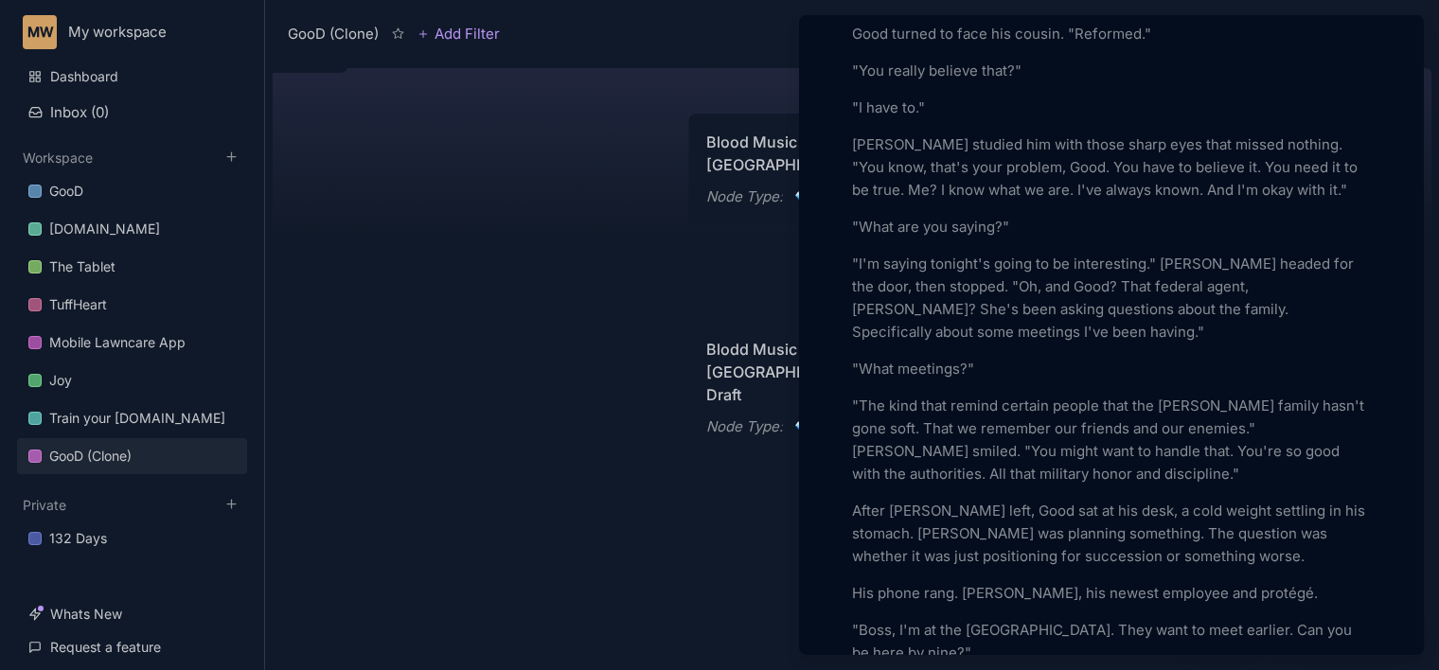
click at [852, 500] on p "After [PERSON_NAME] left, Good sat at his desk, a cold weight settling in his s…" at bounding box center [1111, 534] width 519 height 68
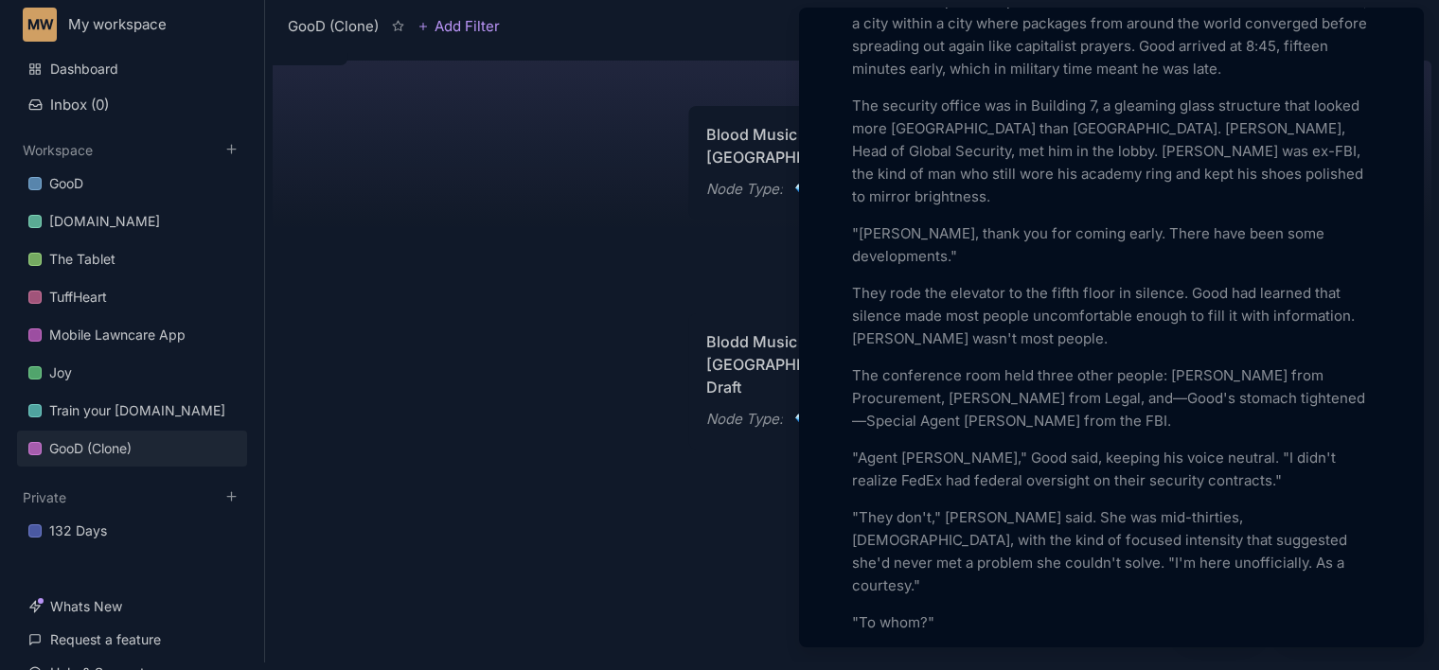
scroll to position [7232, 0]
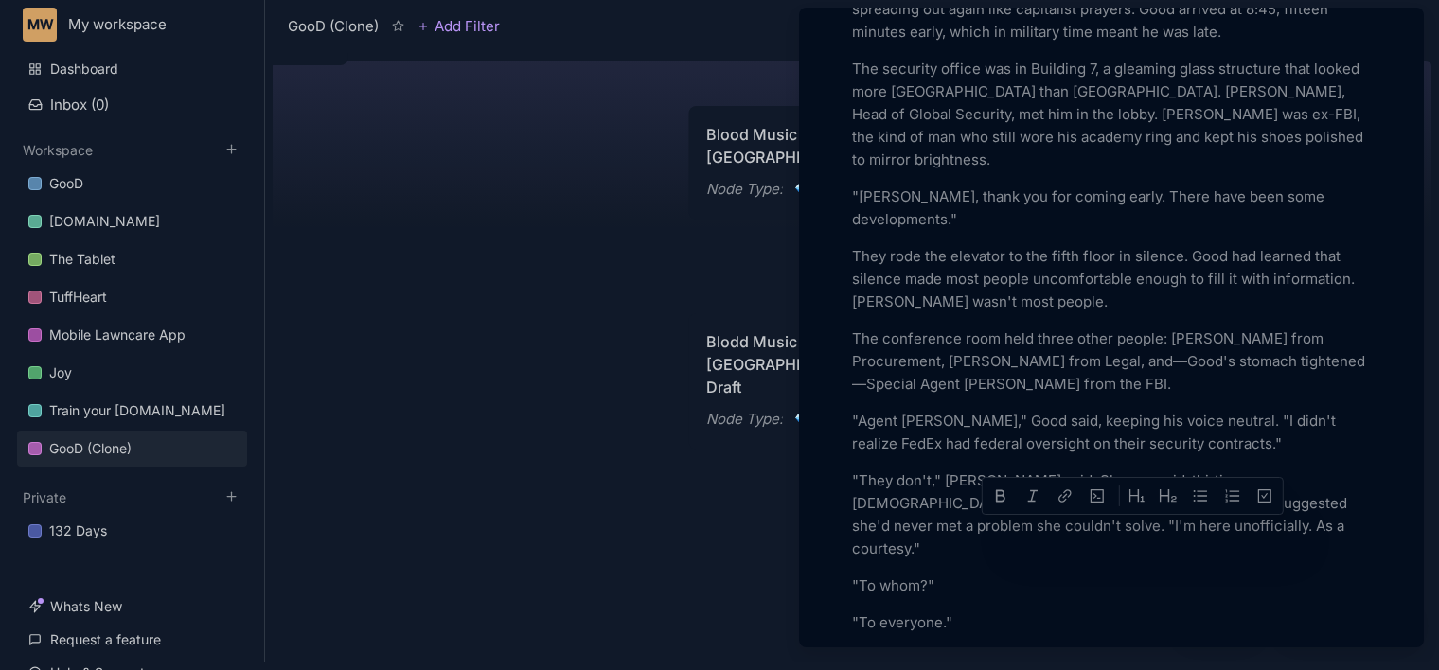
drag, startPoint x: 1139, startPoint y: 528, endPoint x: 1119, endPoint y: 527, distance: 20.8
drag, startPoint x: 1034, startPoint y: 555, endPoint x: 996, endPoint y: 553, distance: 38.8
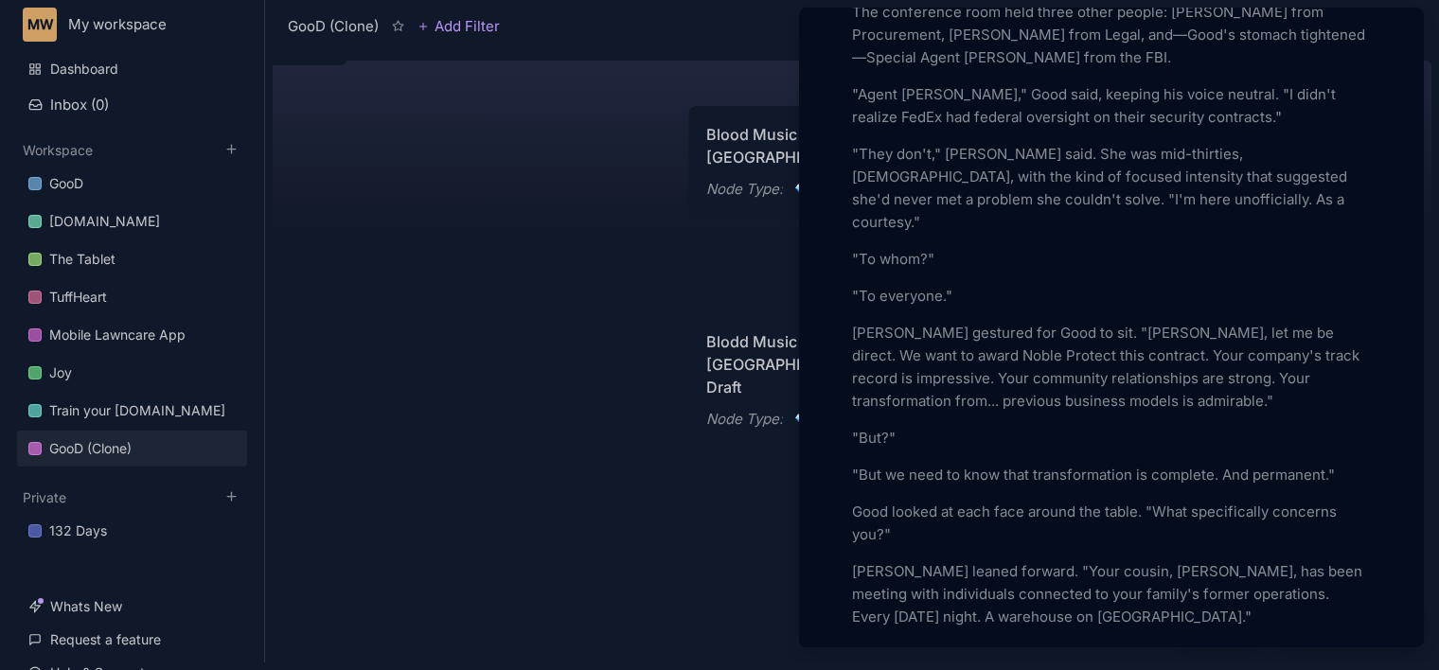
scroll to position [7595, 0]
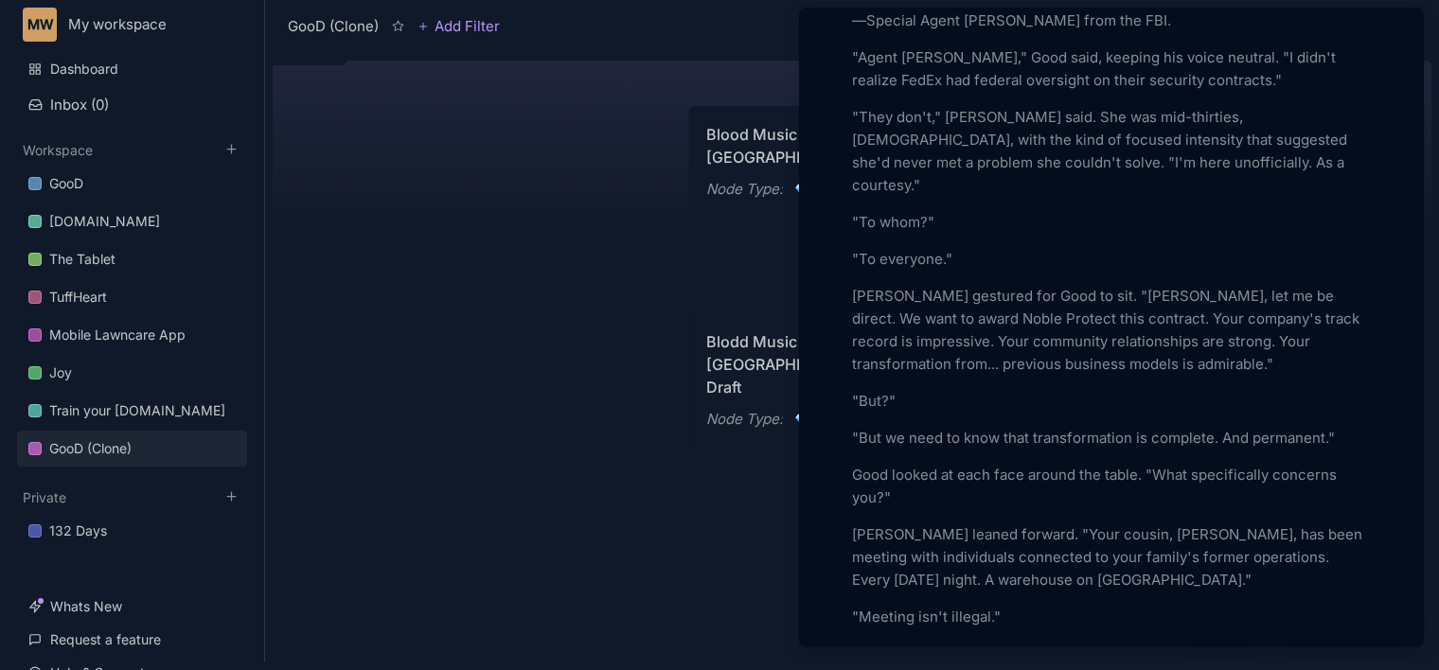
click at [1201, 523] on p "[PERSON_NAME] leaned forward. "Your cousin, [PERSON_NAME], has been meeting wit…" at bounding box center [1111, 557] width 519 height 68
click at [1208, 523] on p "[PERSON_NAME] leaned forward. "Your cousin, [PERSON_NAME], has been meeting wit…" at bounding box center [1111, 557] width 519 height 68
click at [1018, 523] on p "[PERSON_NAME] leaned forward. "Your cousin, [PERSON_NAME], has been meeting wit…" at bounding box center [1111, 557] width 519 height 68
drag, startPoint x: 1012, startPoint y: 428, endPoint x: 929, endPoint y: 433, distance: 82.5
click at [929, 523] on p "[PERSON_NAME] leaned forward. "Your cousin, [PERSON_NAME], has been meeting wit…" at bounding box center [1111, 557] width 519 height 68
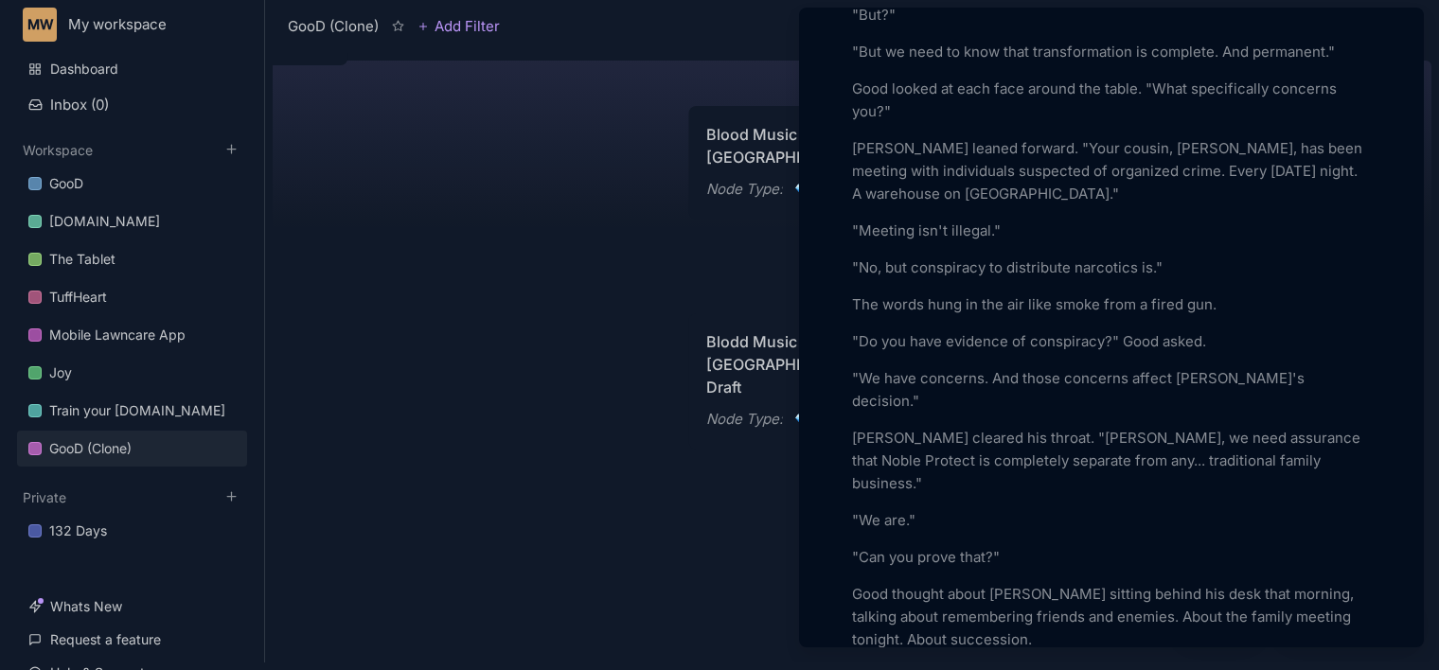
scroll to position [8018, 0]
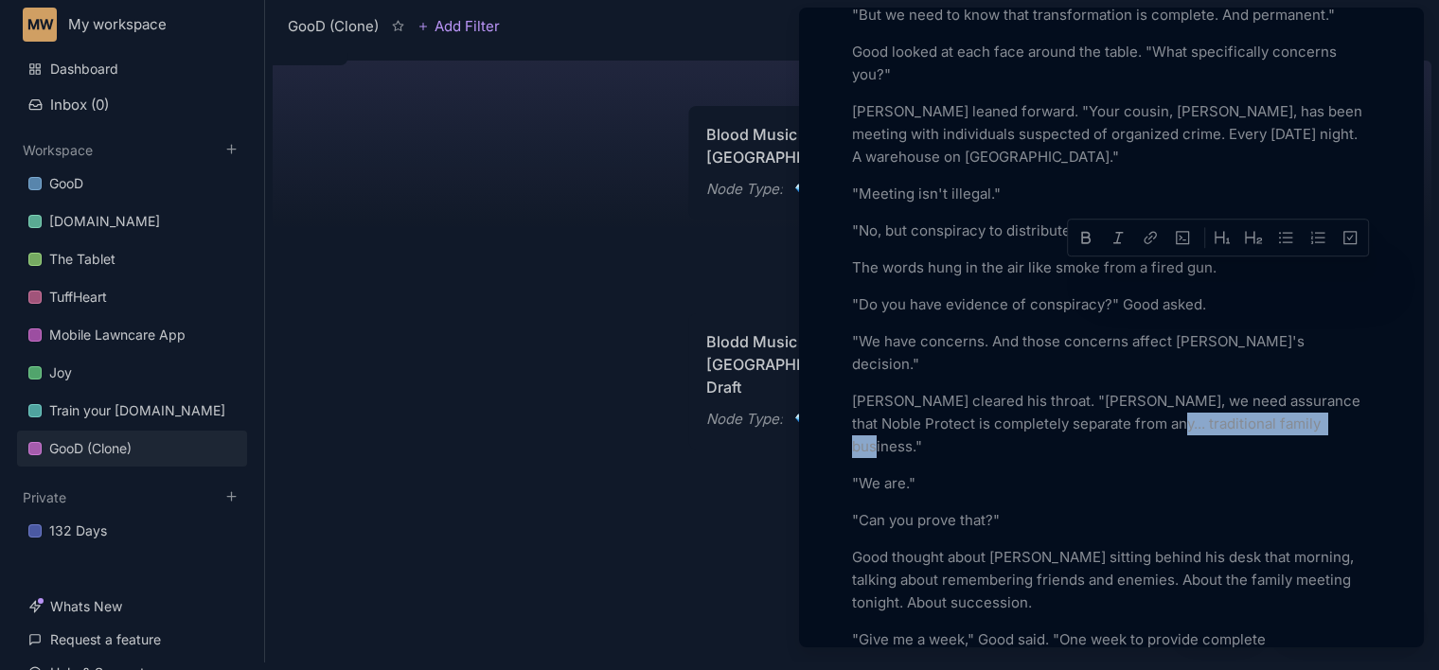
drag, startPoint x: 1136, startPoint y: 271, endPoint x: 1308, endPoint y: 274, distance: 172.3
click at [1308, 390] on p "[PERSON_NAME] cleared his throat. "[PERSON_NAME], we need assurance that Noble …" at bounding box center [1111, 424] width 519 height 68
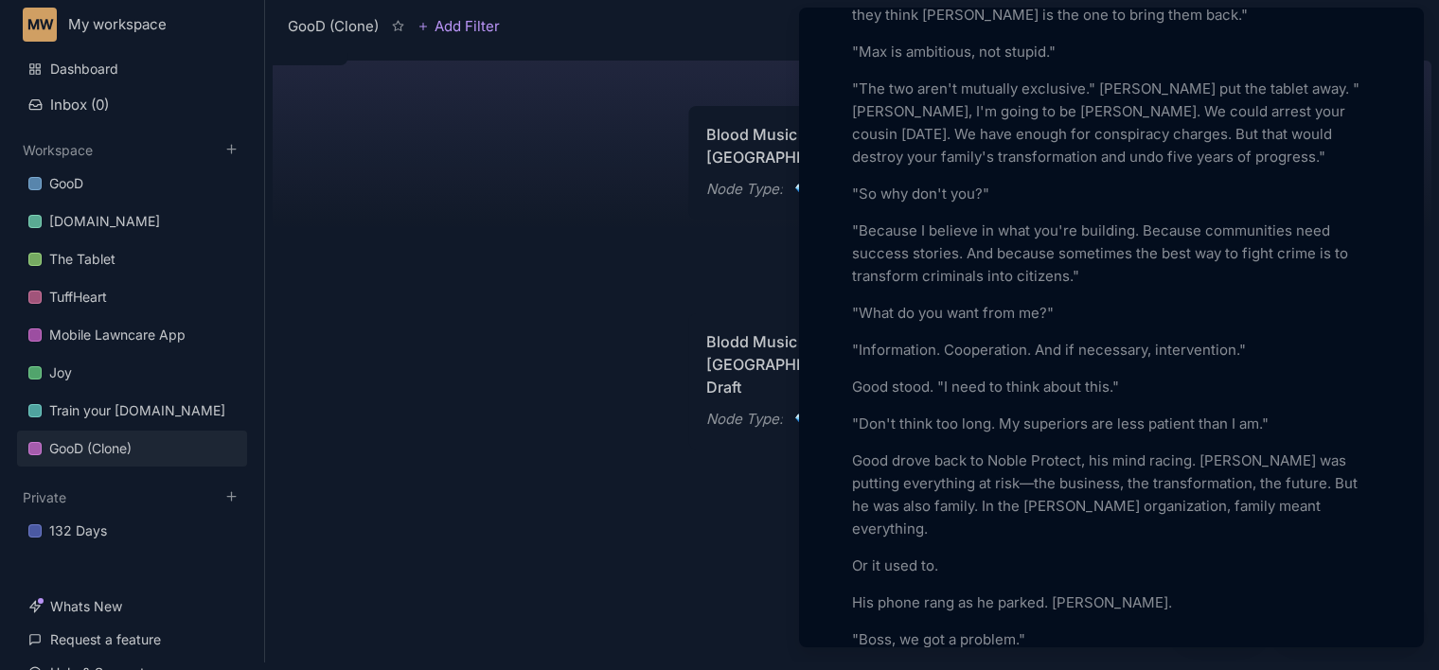
scroll to position [9648, 0]
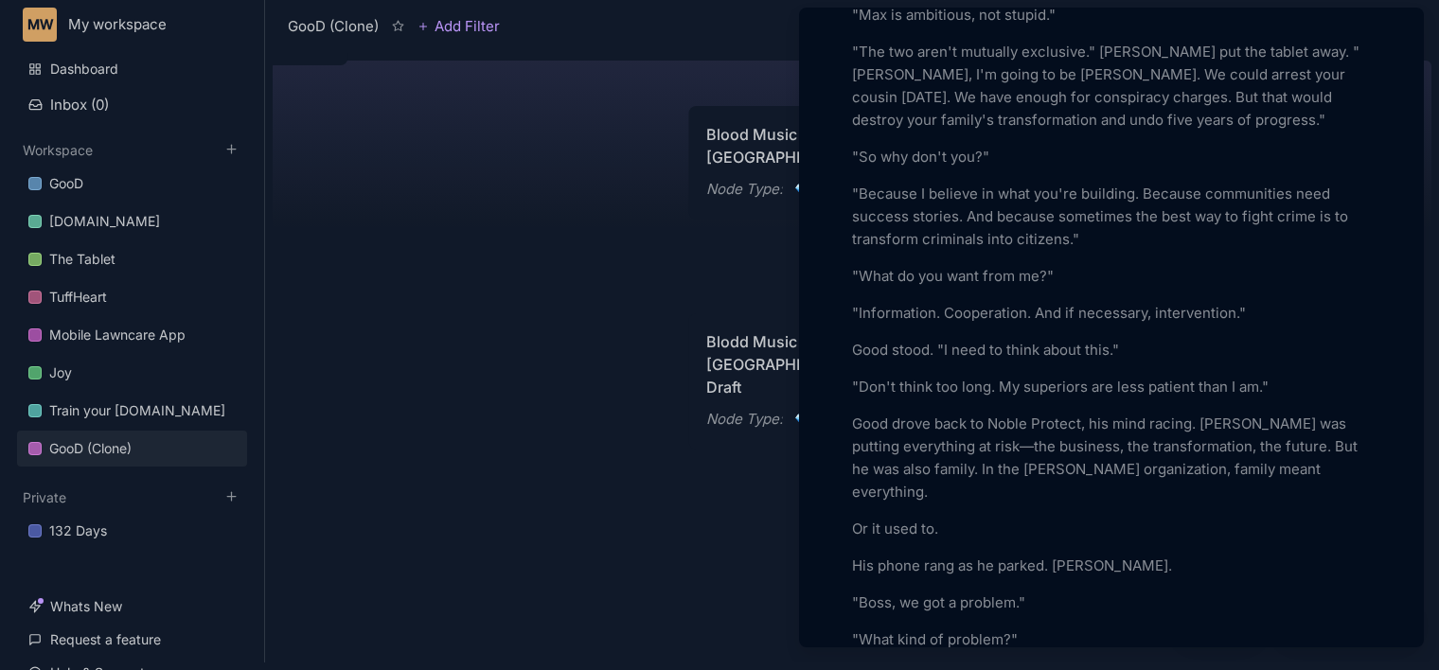
click at [1174, 555] on p "His phone rang as he parked. [PERSON_NAME]." at bounding box center [1111, 566] width 519 height 23
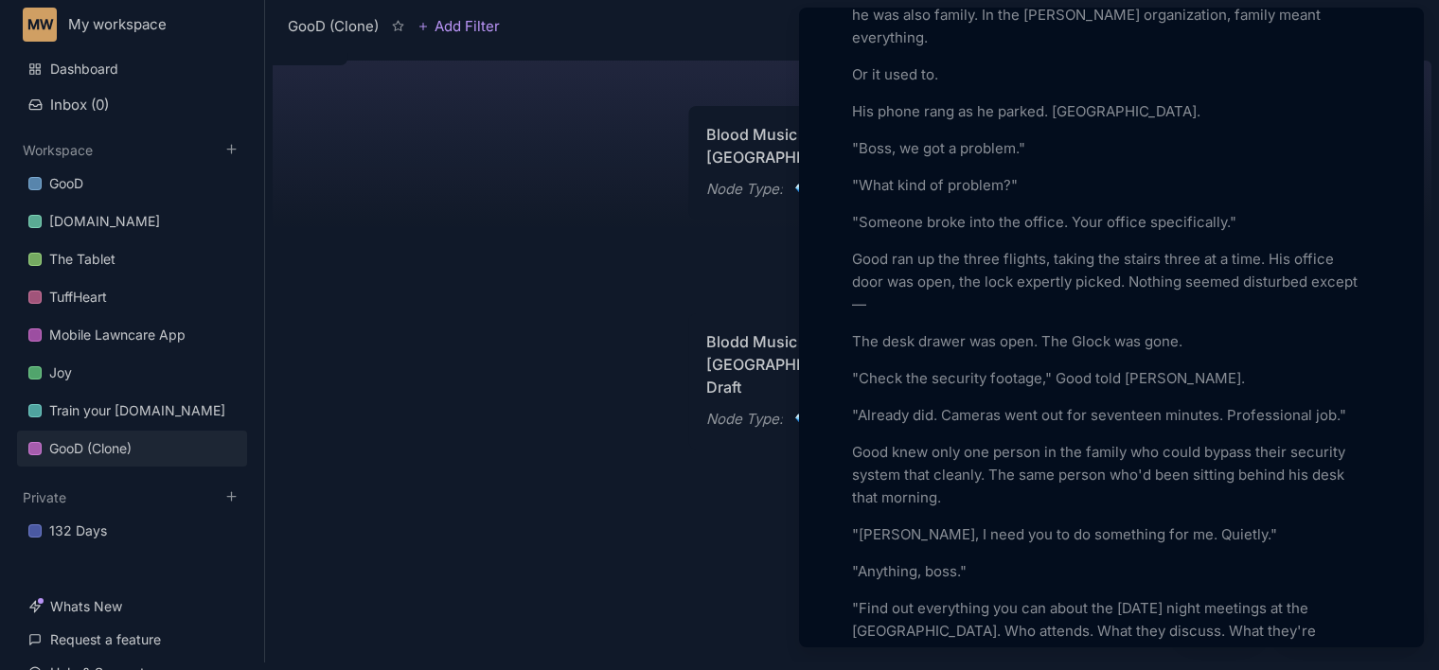
scroll to position [10139, 0]
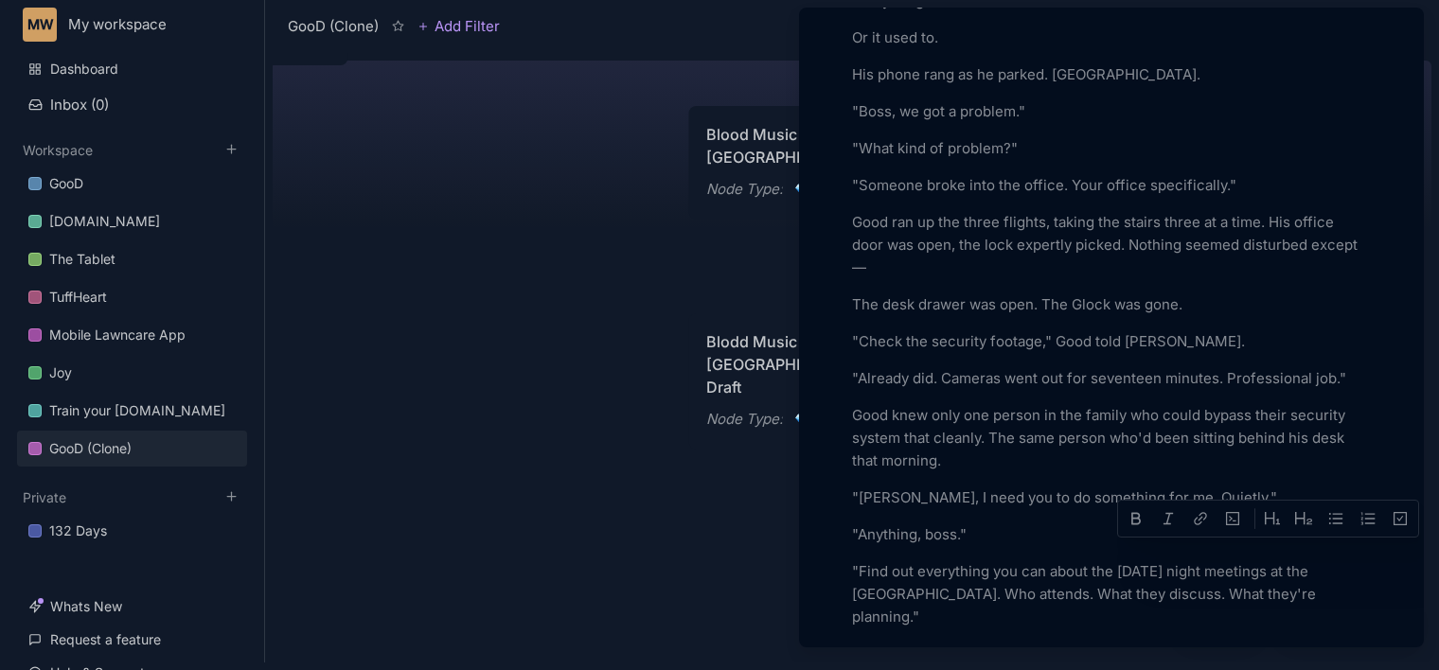
drag, startPoint x: 1316, startPoint y: 550, endPoint x: 1276, endPoint y: 560, distance: 41.1
drag, startPoint x: 1167, startPoint y: 556, endPoint x: 1068, endPoint y: 553, distance: 99.4
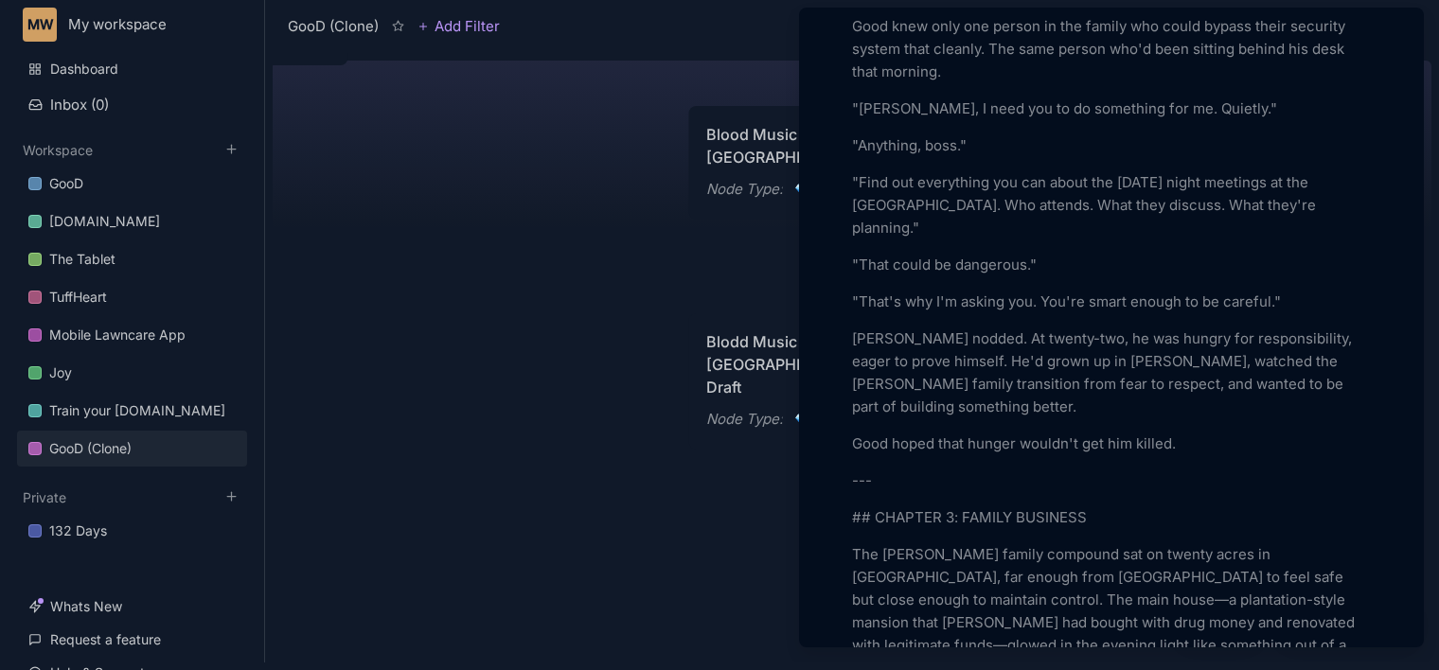
scroll to position [10551, 0]
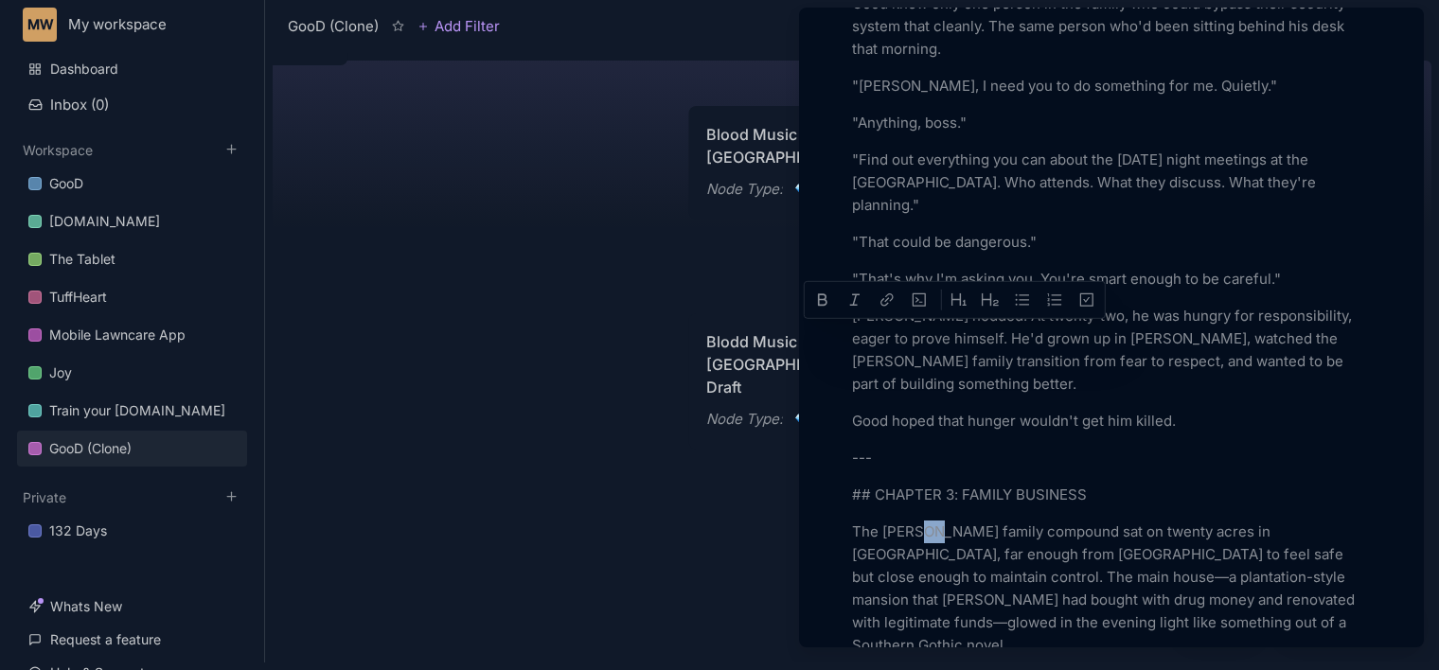
drag, startPoint x: 931, startPoint y: 335, endPoint x: 910, endPoint y: 331, distance: 21.2
click at [910, 521] on p "The [PERSON_NAME] family compound sat on twenty acres in [GEOGRAPHIC_DATA], far…" at bounding box center [1111, 589] width 519 height 136
click at [939, 521] on p "The [PERSON_NAME] family compound sat on twenty acres in [GEOGRAPHIC_DATA], far…" at bounding box center [1111, 589] width 519 height 136
drag, startPoint x: 935, startPoint y: 336, endPoint x: 896, endPoint y: 331, distance: 39.1
click at [896, 521] on p "The [PERSON_NAME] family compound sat on twenty acres in [GEOGRAPHIC_DATA], far…" at bounding box center [1111, 589] width 519 height 136
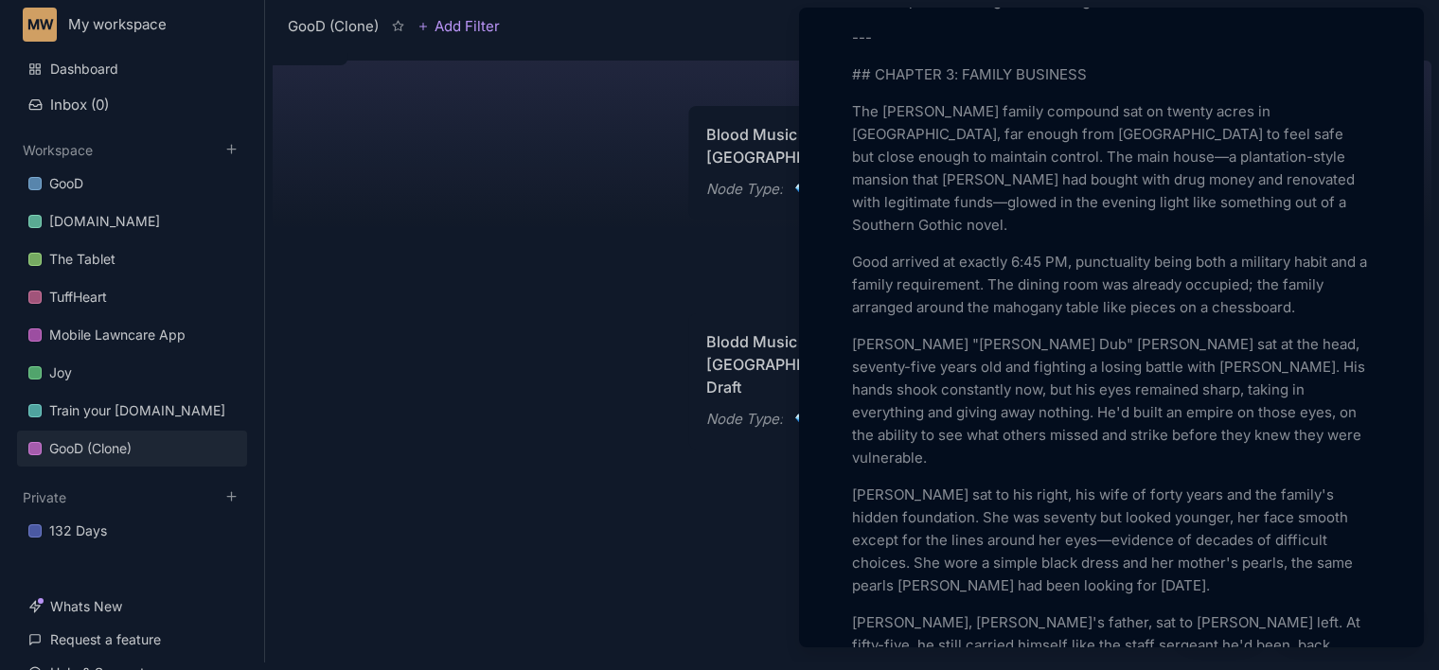
scroll to position [11008, 0]
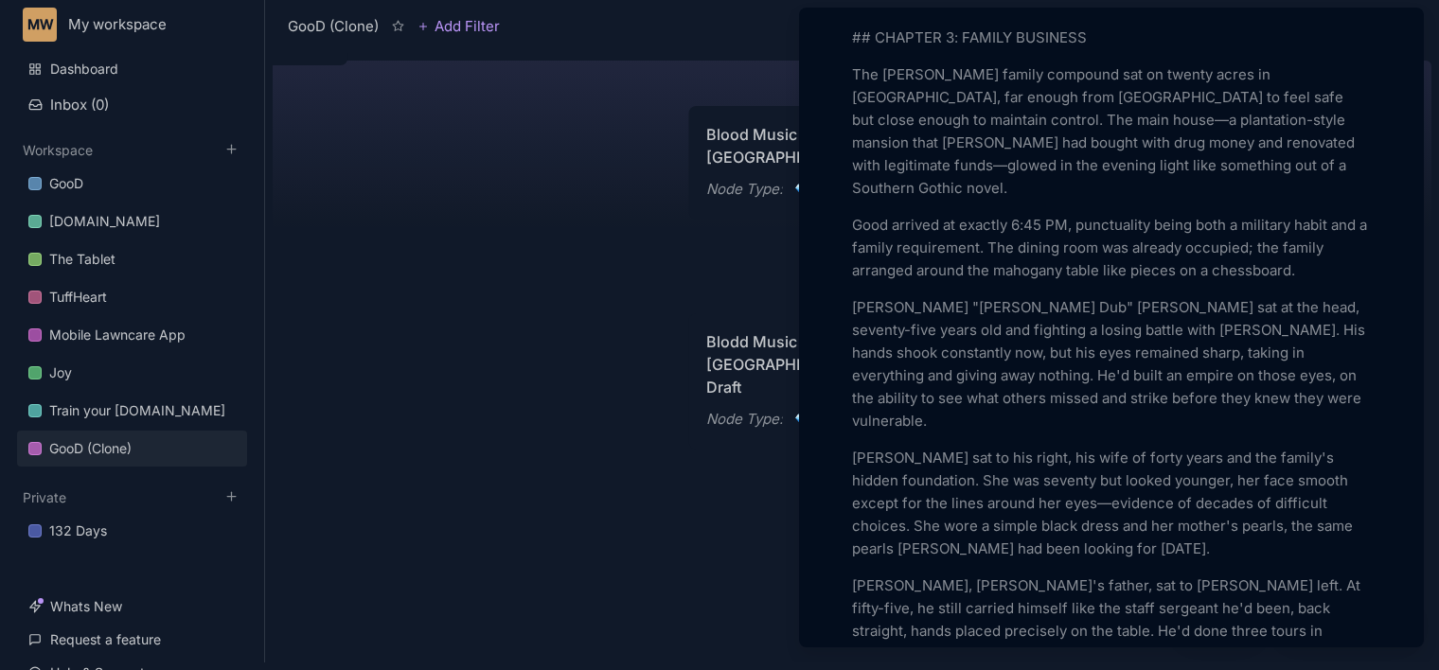
click at [920, 447] on p "[PERSON_NAME] sat to his right, his wife of forty years and the family's hidden…" at bounding box center [1111, 504] width 519 height 114
click at [965, 447] on p "[PERSON_NAME] sat to his right, his wife of forty years and the family's matria…" at bounding box center [1111, 504] width 519 height 114
click at [1061, 574] on p "[PERSON_NAME], [PERSON_NAME]'s father, sat to [PERSON_NAME] left. At fifty-five…" at bounding box center [1111, 642] width 519 height 136
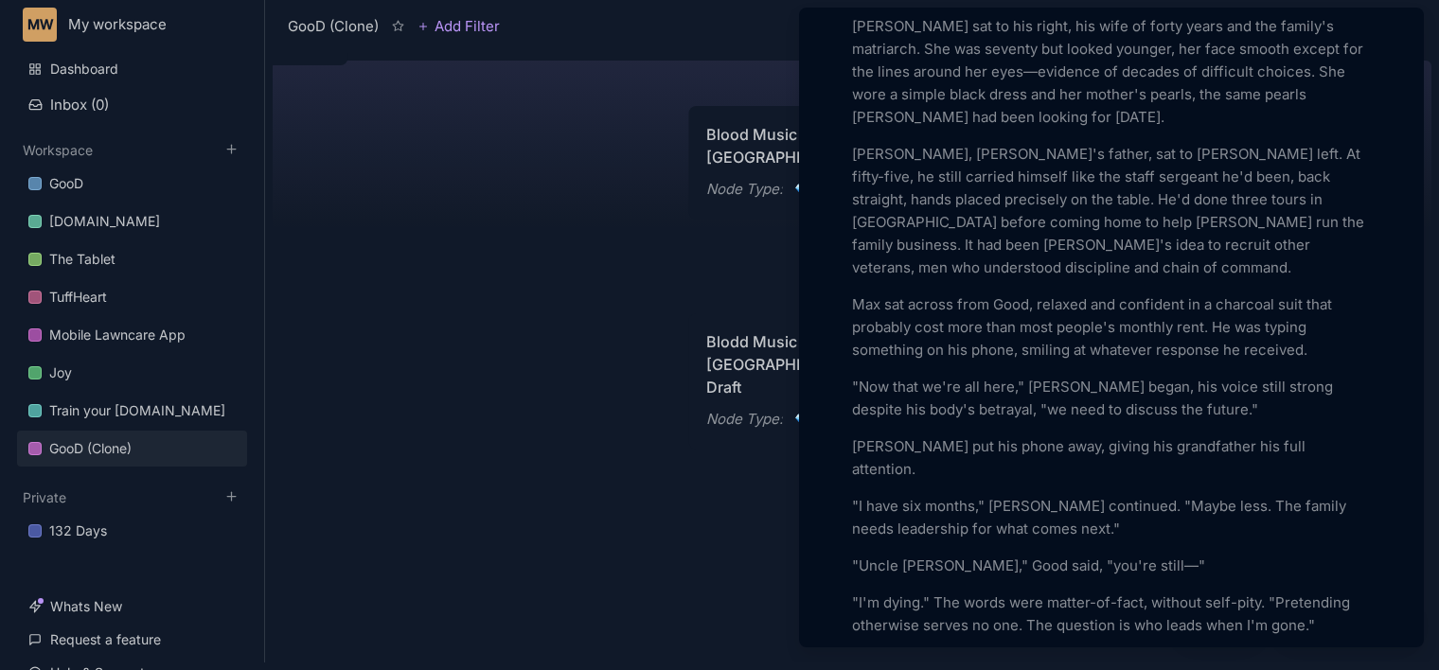
scroll to position [11476, 0]
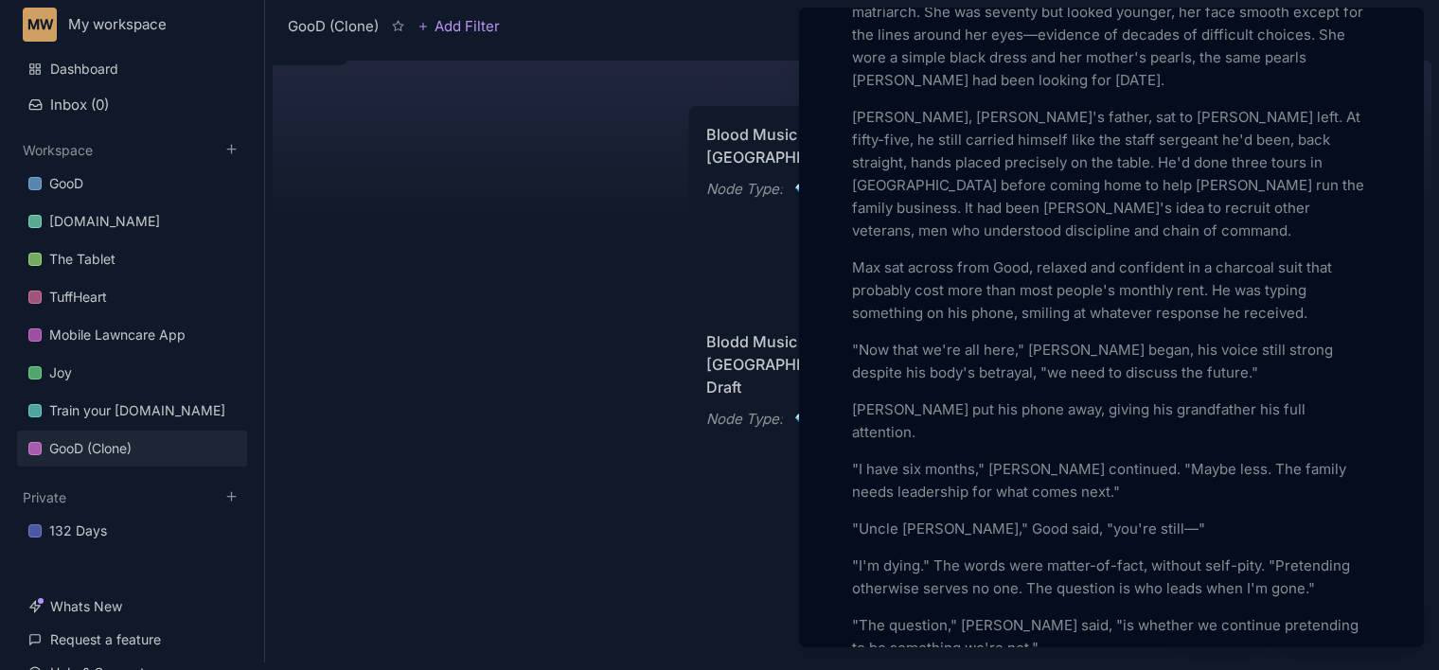
click at [977, 458] on p ""I have six months," [PERSON_NAME] continued. "Maybe less. The family needs lea…" at bounding box center [1111, 480] width 519 height 45
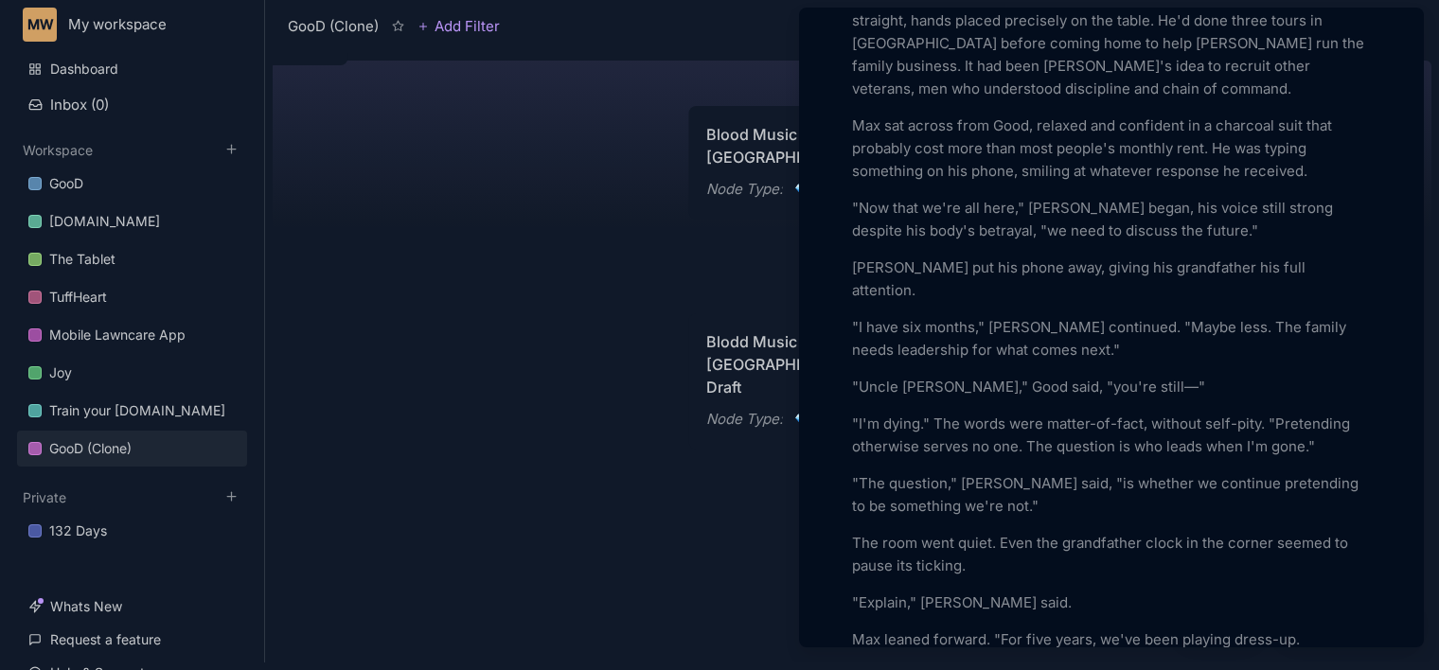
scroll to position [11641, 0]
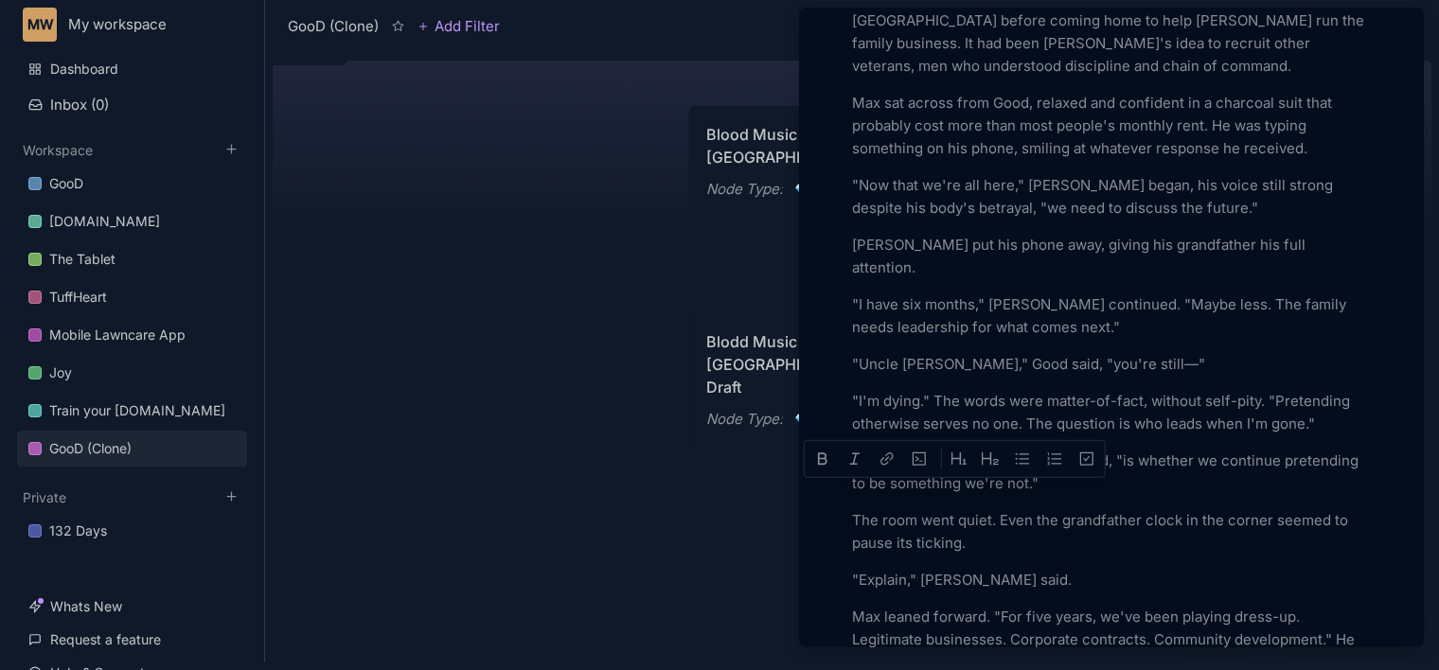
drag, startPoint x: 937, startPoint y: 495, endPoint x: 895, endPoint y: 488, distance: 42.2
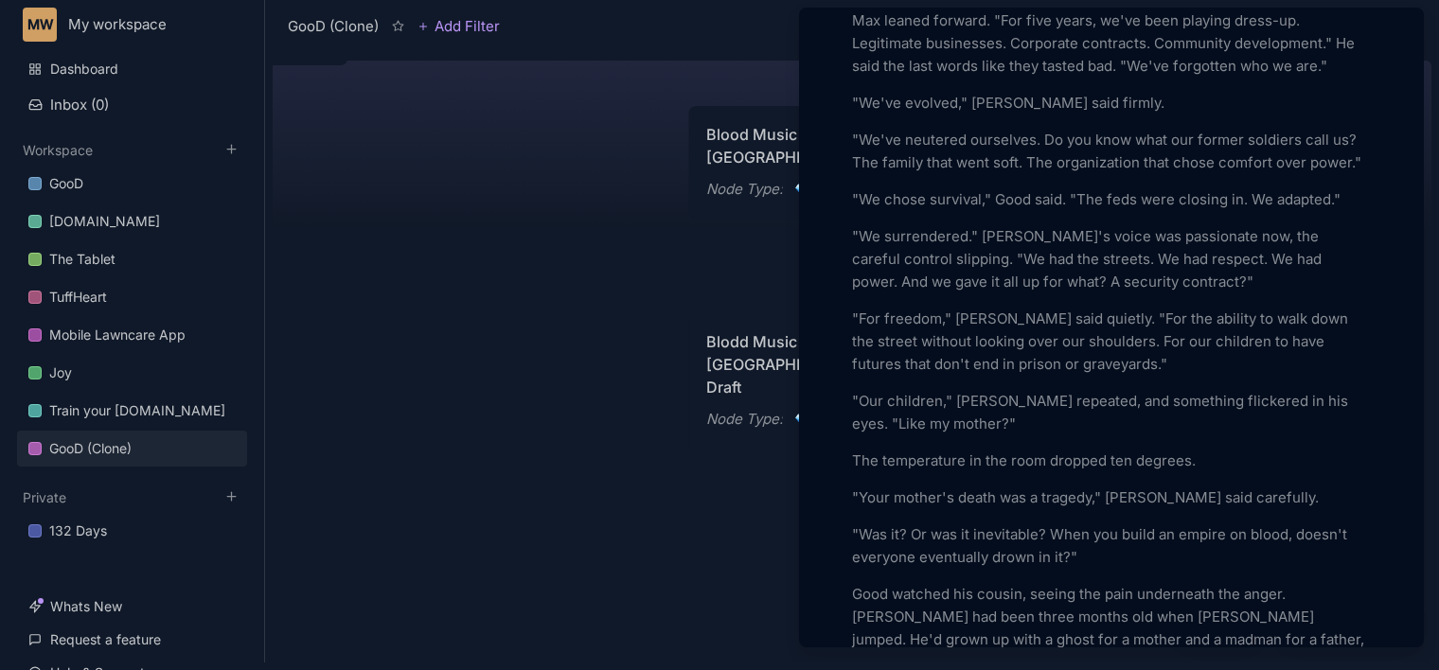
scroll to position [12274, 0]
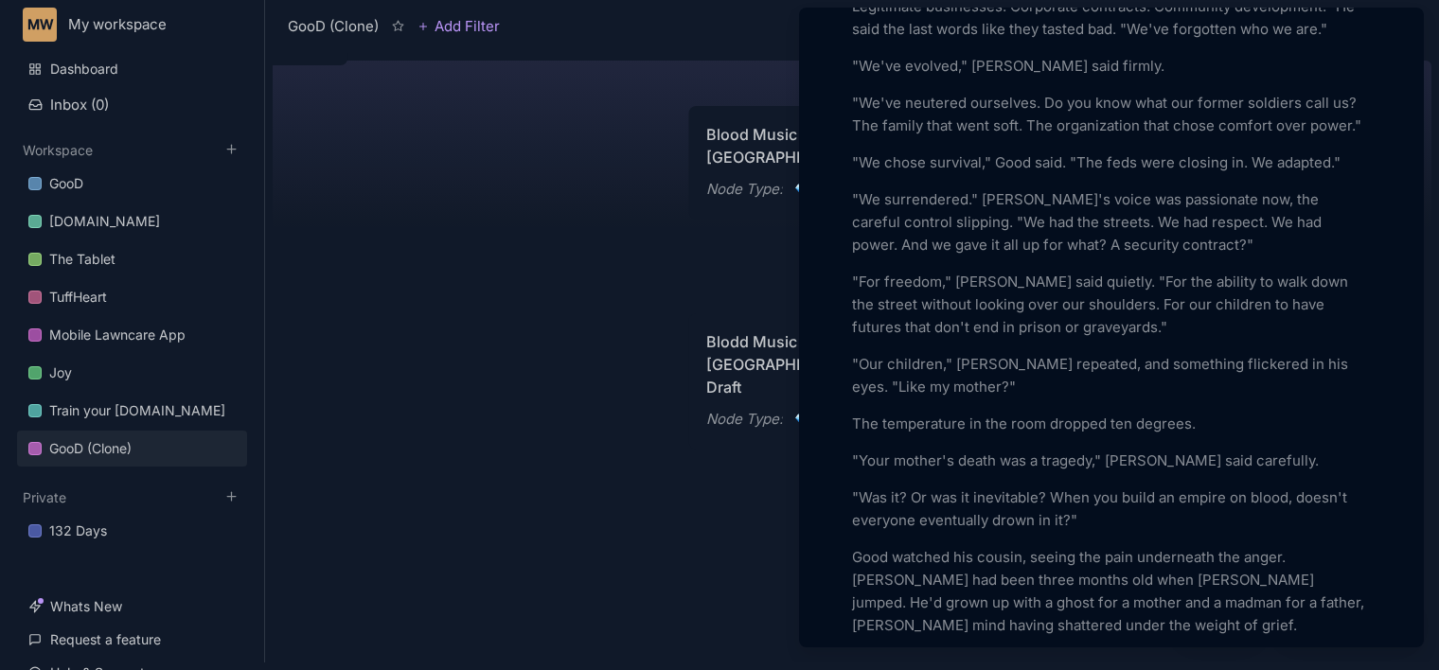
click at [1096, 450] on p ""Your mother's death was a tragedy," [PERSON_NAME] said carefully." at bounding box center [1111, 461] width 519 height 23
click at [1090, 450] on p ""Your mother's death was a tragedy," [PERSON_NAME] said carefully." at bounding box center [1111, 461] width 519 height 23
click at [984, 486] on p ""Was it? Or was it inevitable? When you build an empire on blood, doesn't every…" at bounding box center [1111, 508] width 519 height 45
